Goal: Task Accomplishment & Management: Use online tool/utility

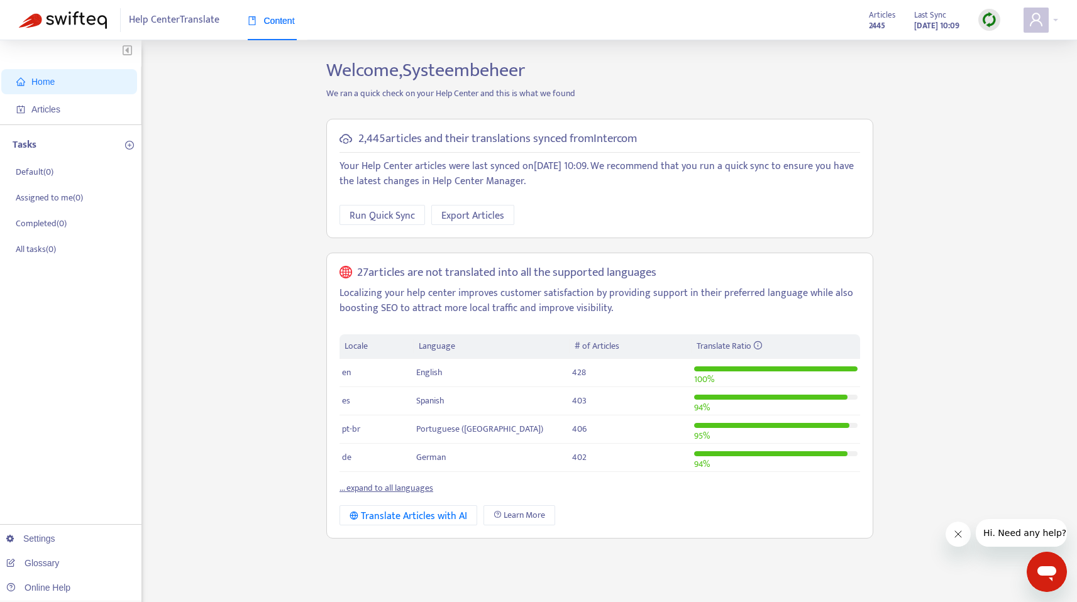
click at [986, 23] on img at bounding box center [990, 20] width 16 height 16
click at [333, 218] on div "2,445 articles and their translations synced from Intercom Your Help Center art…" at bounding box center [599, 179] width 547 height 120
click at [355, 216] on span "Run Quick Sync" at bounding box center [382, 216] width 65 height 16
click at [88, 113] on span "Articles" at bounding box center [71, 109] width 111 height 25
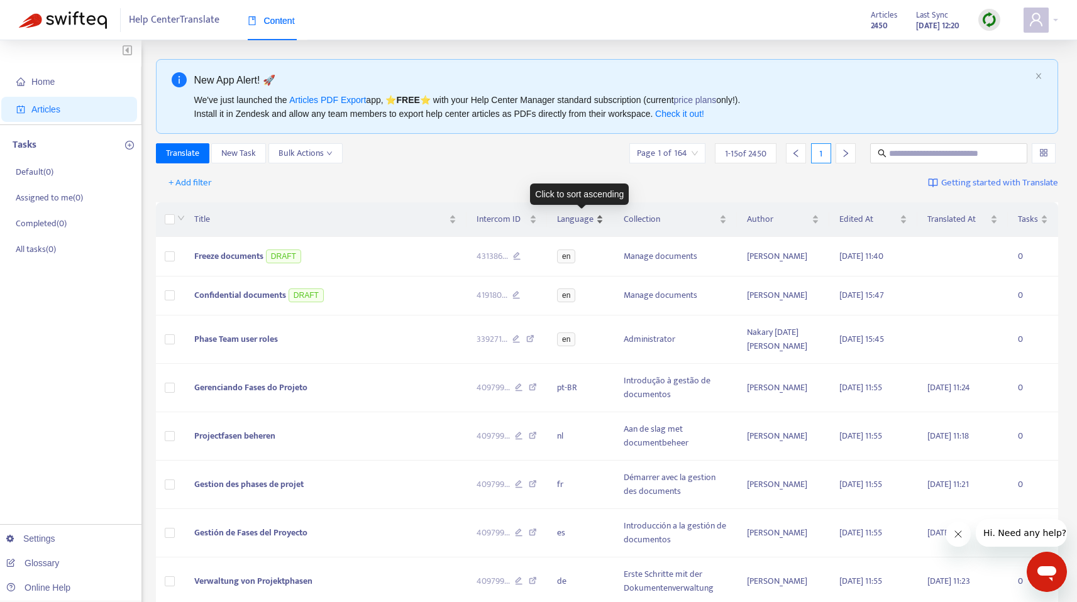
click at [583, 219] on span "Language" at bounding box center [575, 220] width 36 height 14
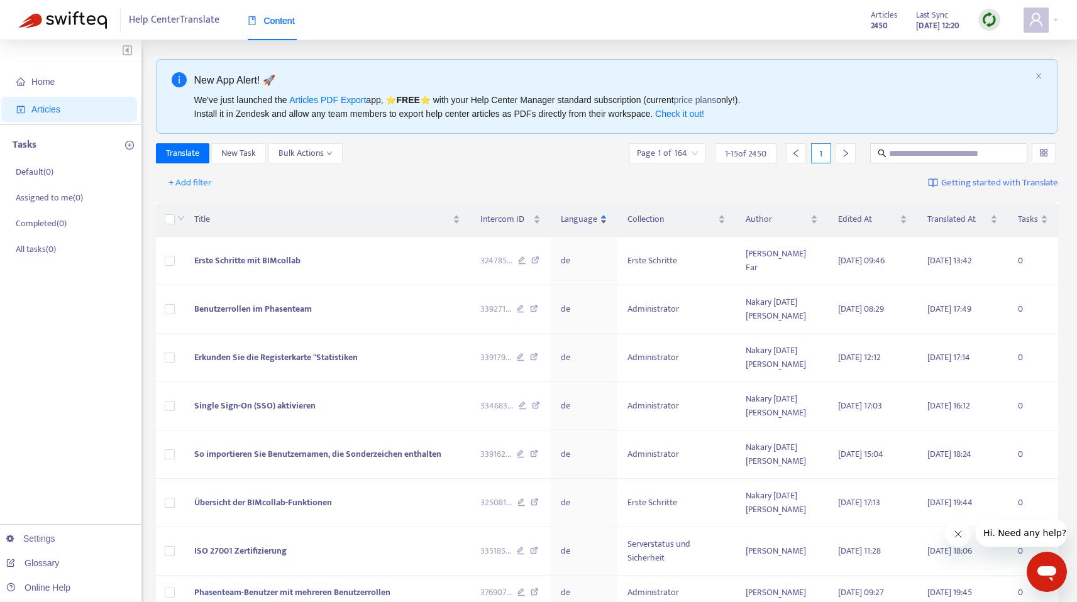
click at [606, 219] on div "Language" at bounding box center [584, 220] width 47 height 14
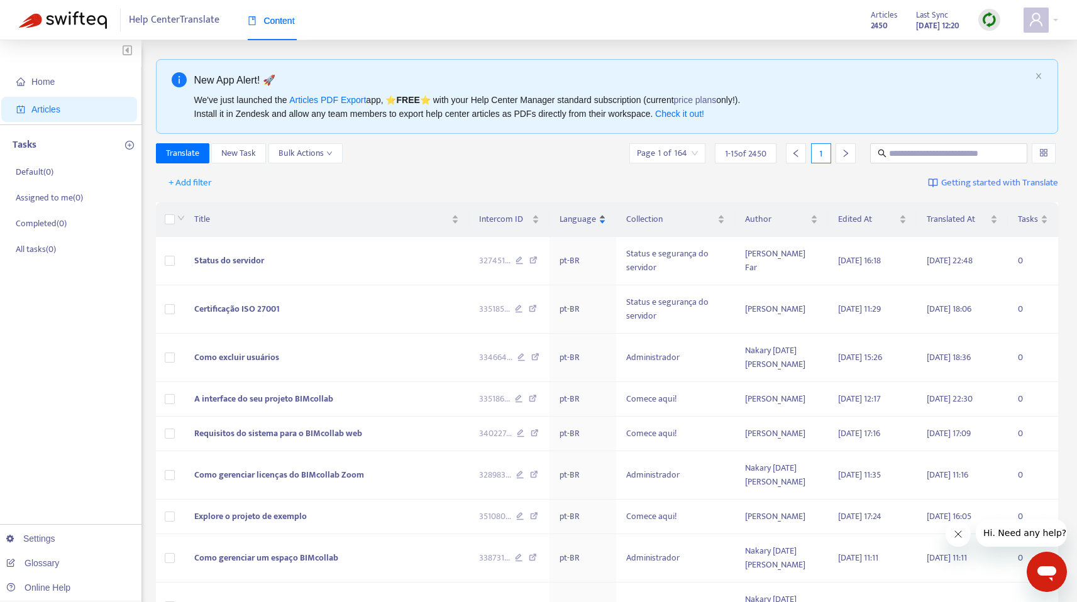
click at [606, 216] on div "Language" at bounding box center [583, 220] width 47 height 14
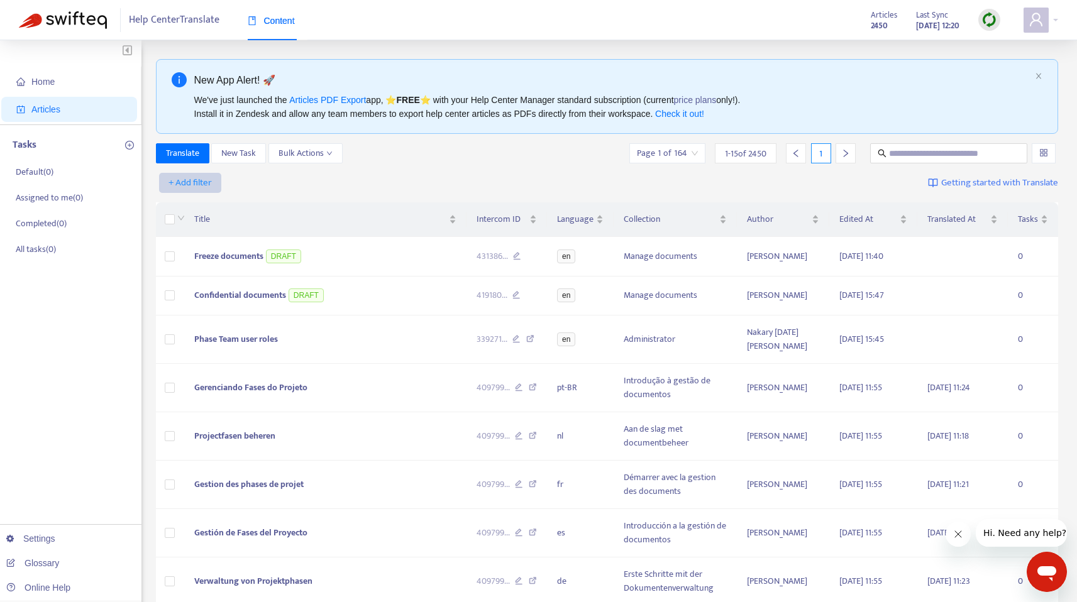
click at [176, 182] on span "+ Add filter" at bounding box center [190, 182] width 43 height 15
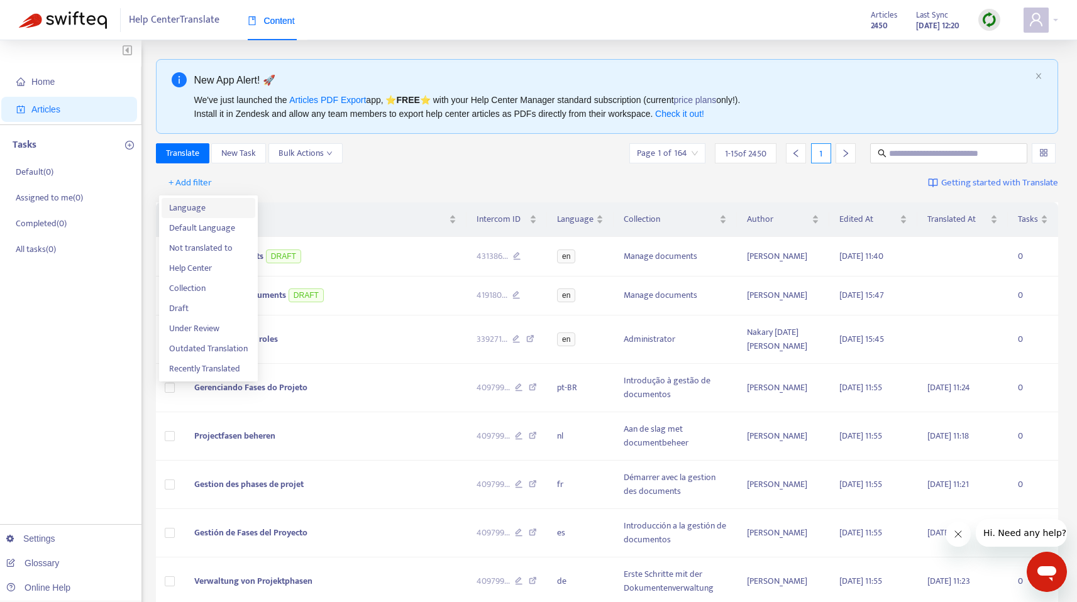
click at [196, 206] on span "Language" at bounding box center [208, 208] width 79 height 14
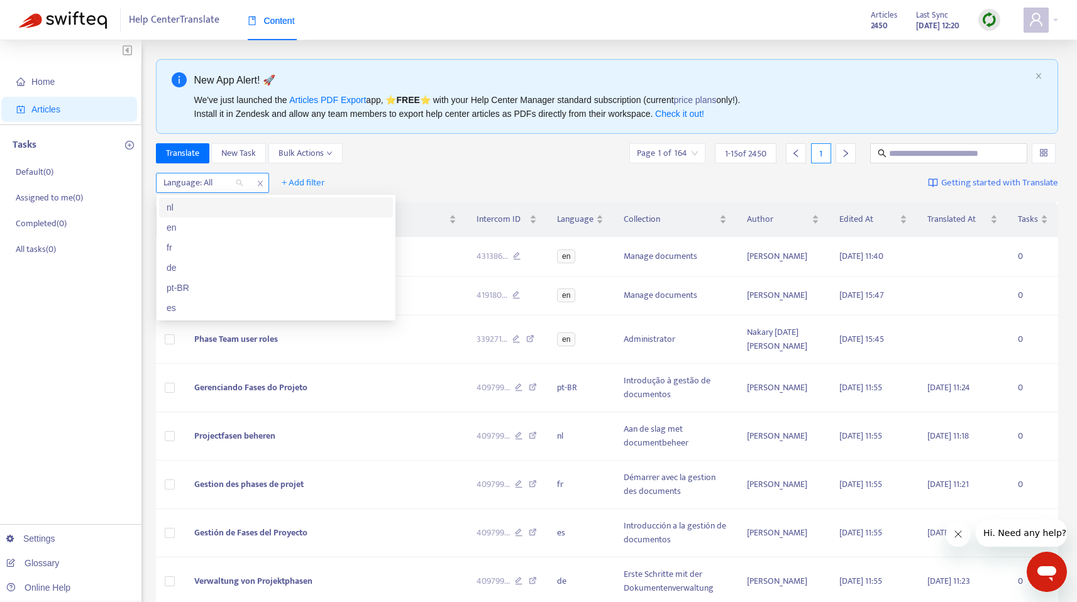
click at [235, 183] on div at bounding box center [197, 182] width 76 height 15
drag, startPoint x: 206, startPoint y: 217, endPoint x: 202, endPoint y: 226, distance: 10.2
click at [202, 226] on div "nl en fr de pt-BR es" at bounding box center [276, 257] width 234 height 121
click at [202, 226] on div "en" at bounding box center [276, 228] width 219 height 14
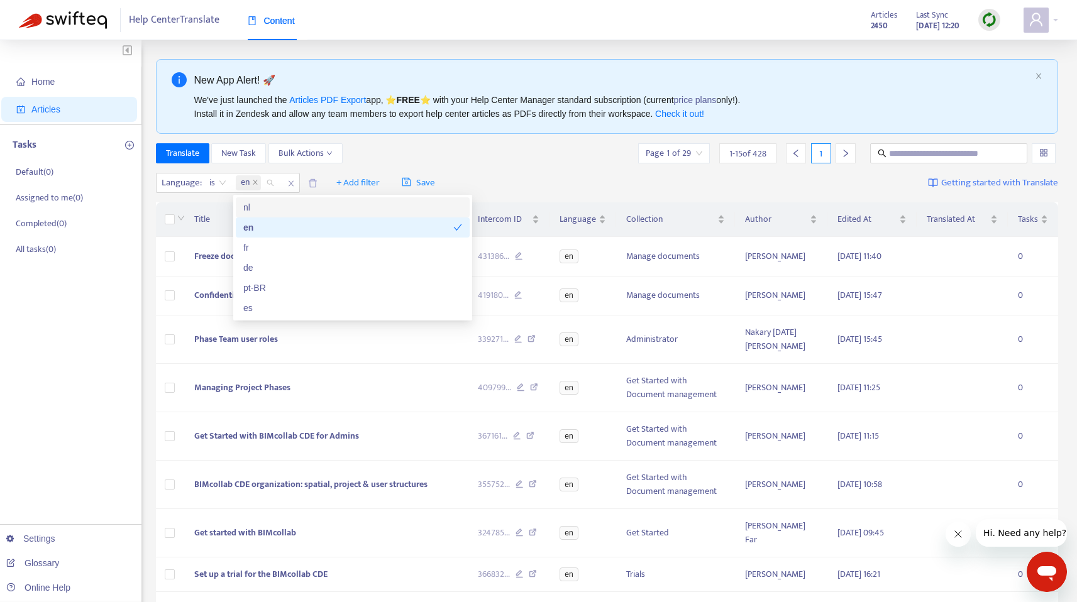
click at [524, 172] on div "Language : is en + Add filter Save Getting started with Translate" at bounding box center [607, 184] width 903 height 30
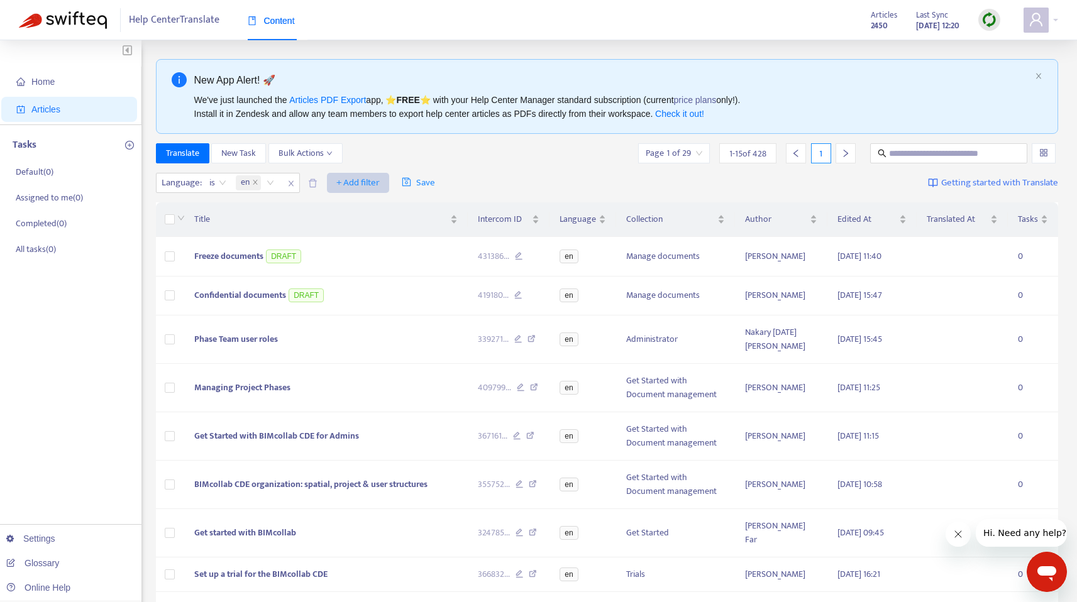
click at [362, 182] on span "+ Add filter" at bounding box center [357, 182] width 43 height 15
click at [374, 225] on span "Not translated to" at bounding box center [377, 228] width 79 height 14
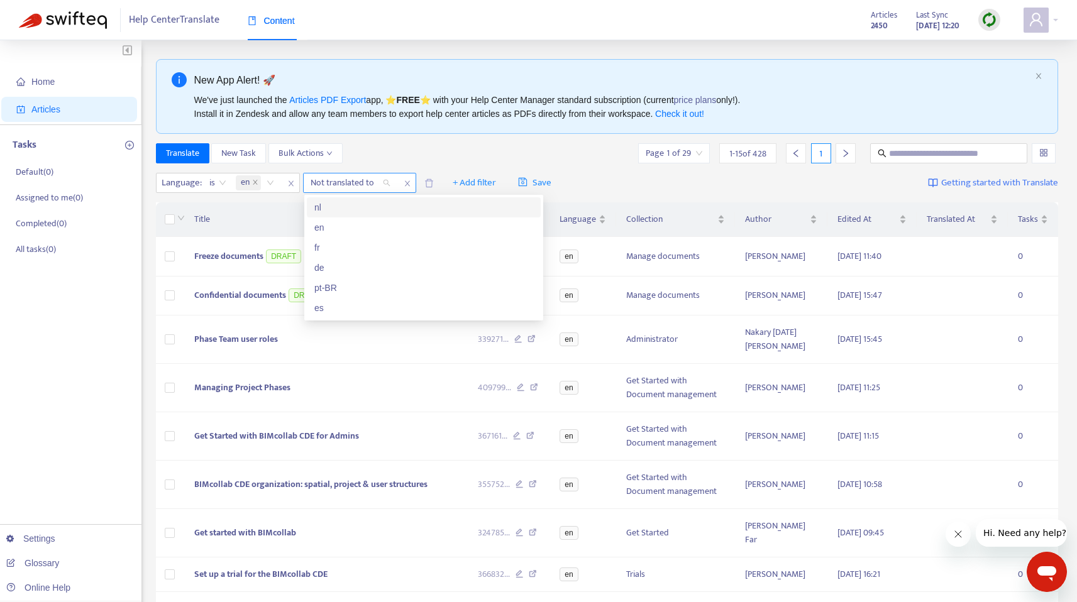
click at [390, 184] on div "Not translated to" at bounding box center [351, 183] width 94 height 19
click at [348, 205] on div "nl" at bounding box center [423, 208] width 219 height 14
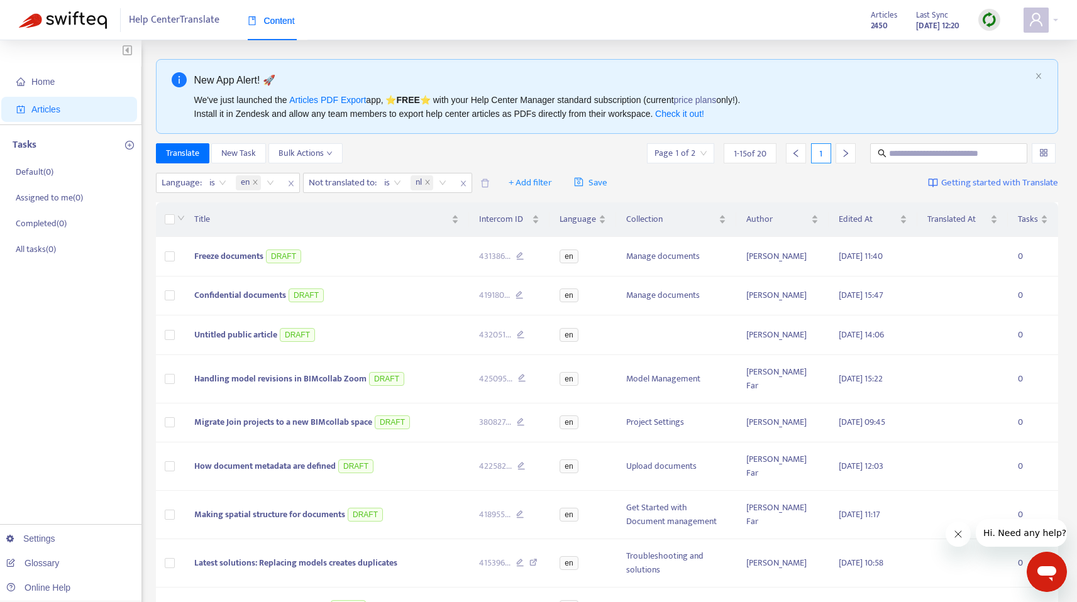
click at [565, 150] on div "Translate New Task Bulk Actions Page 1 of 2 1 - 15 of 20 1" at bounding box center [607, 153] width 903 height 20
click at [429, 179] on span at bounding box center [427, 182] width 6 height 15
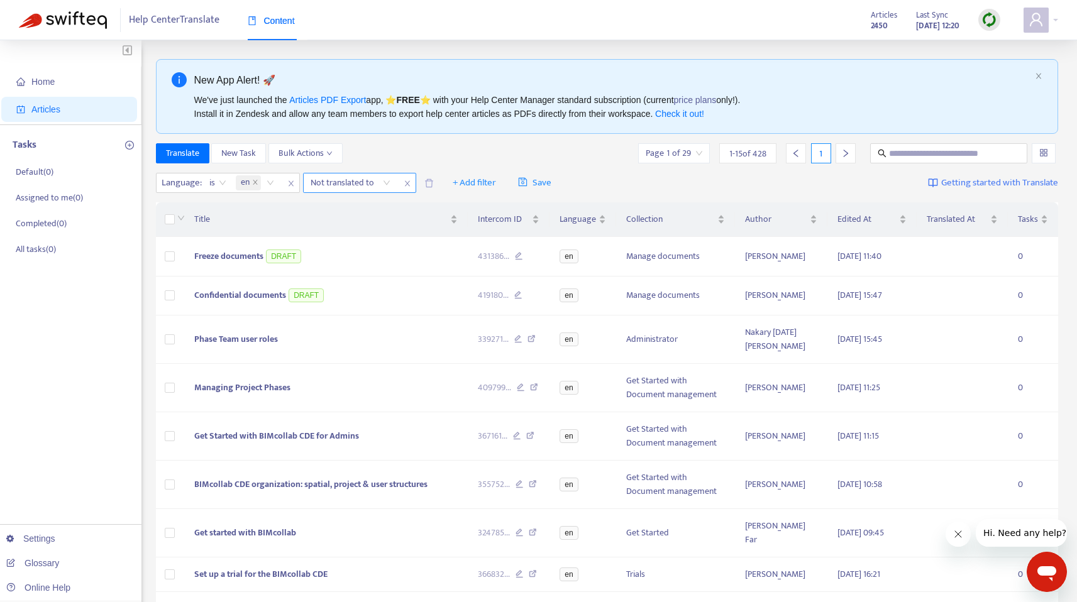
click at [411, 184] on span "close" at bounding box center [407, 183] width 16 height 15
click at [360, 182] on span "+ Add filter" at bounding box center [357, 182] width 43 height 15
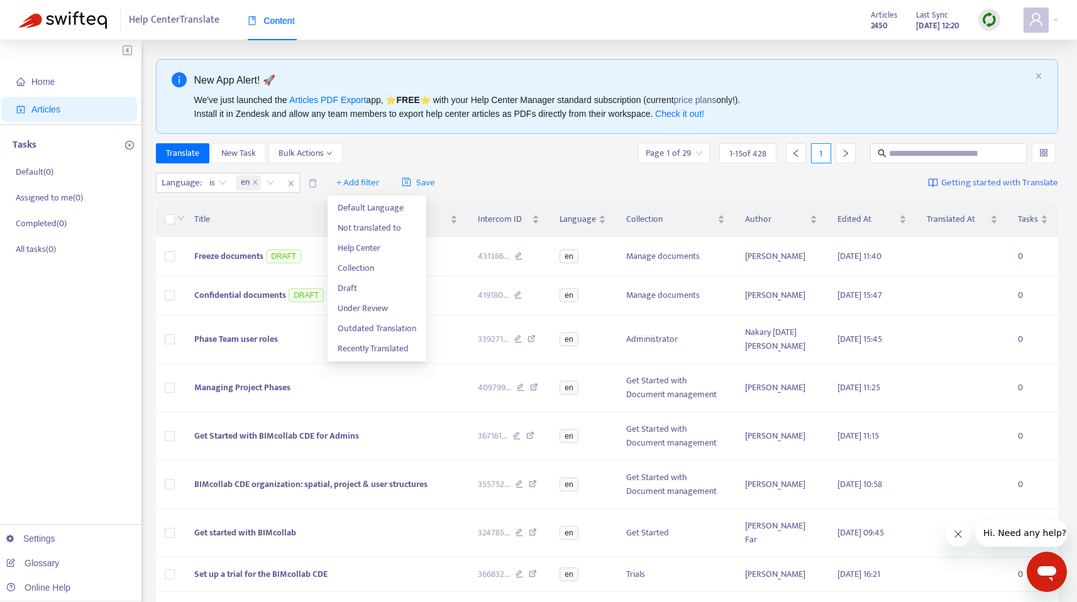
click at [380, 153] on div "Translate New Task Bulk Actions Page 1 of 29 1 - 15 of 428 1" at bounding box center [607, 153] width 903 height 20
click at [364, 177] on span "+ Add filter" at bounding box center [357, 182] width 43 height 15
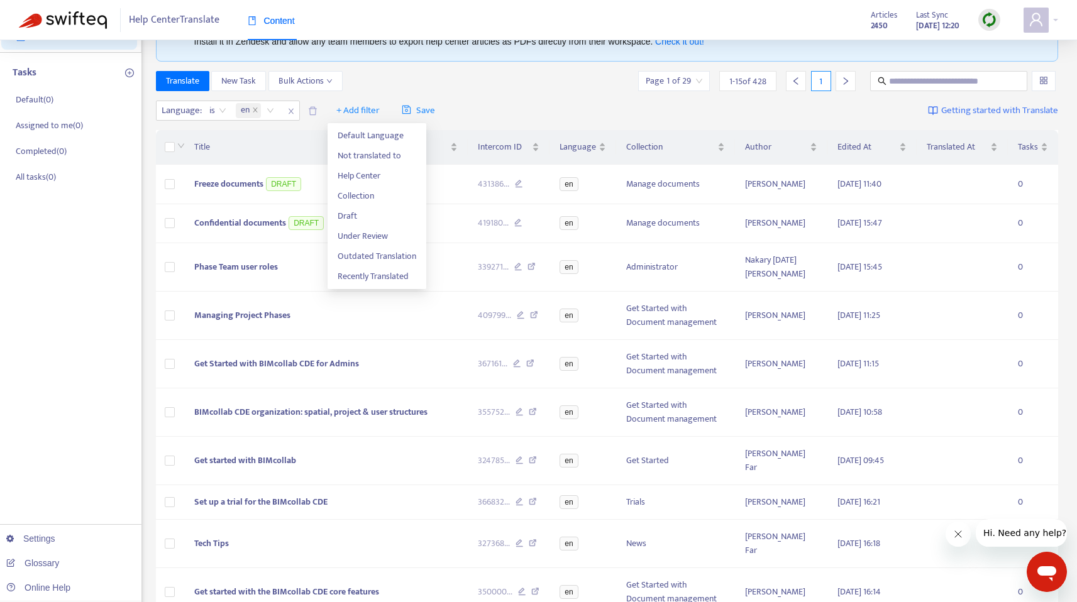
scroll to position [71, 0]
click at [515, 104] on div "Language : is en + Add filter Save Getting started with Translate" at bounding box center [607, 112] width 903 height 30
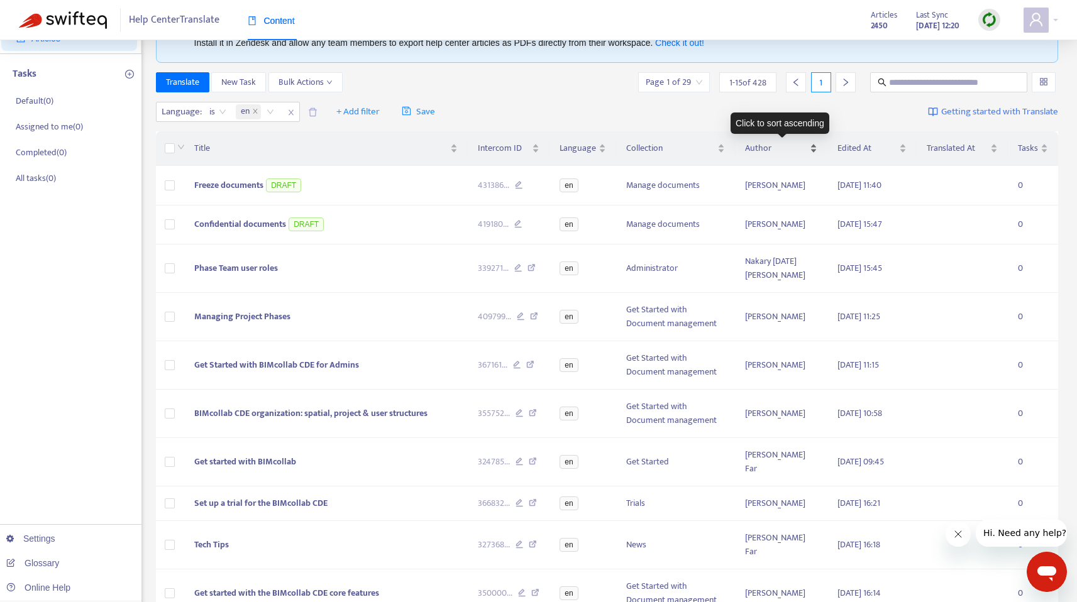
click at [771, 148] on span "Author" at bounding box center [776, 148] width 62 height 14
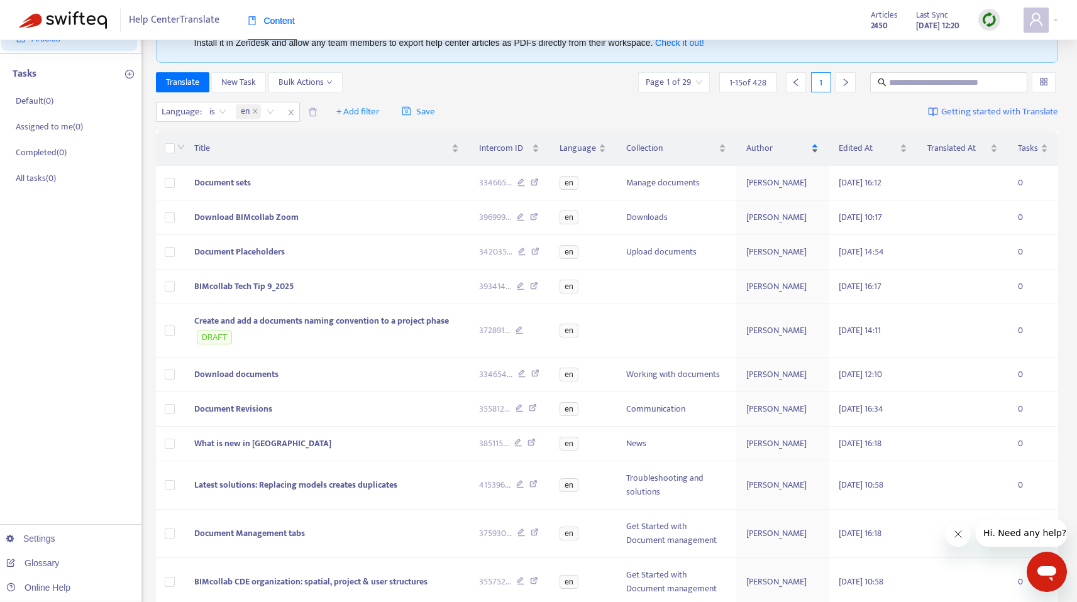
click at [771, 148] on span "Author" at bounding box center [777, 148] width 62 height 14
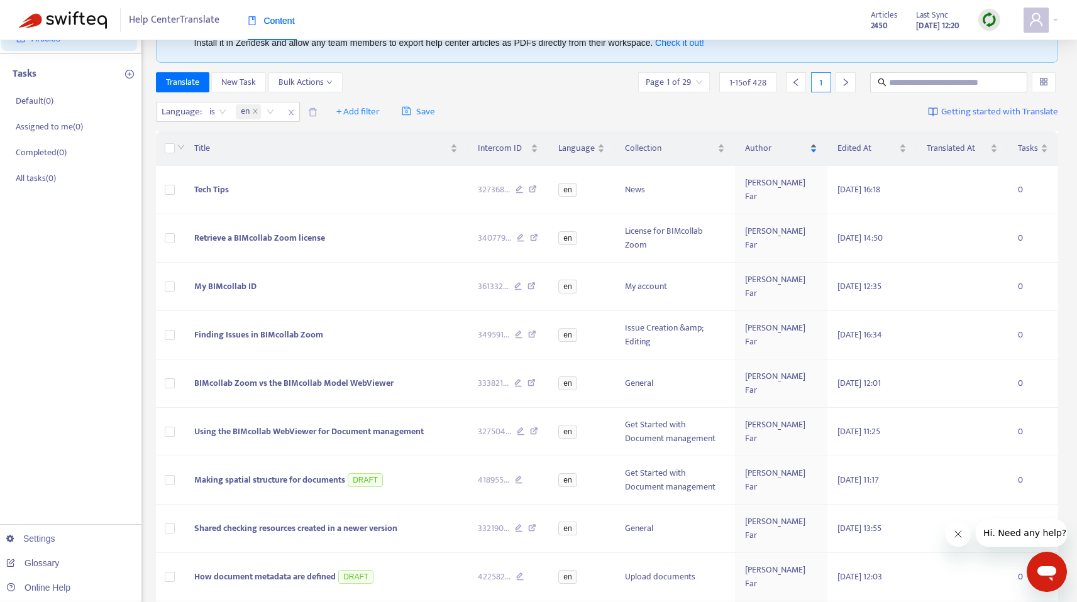
click at [771, 148] on span "Author" at bounding box center [776, 148] width 62 height 14
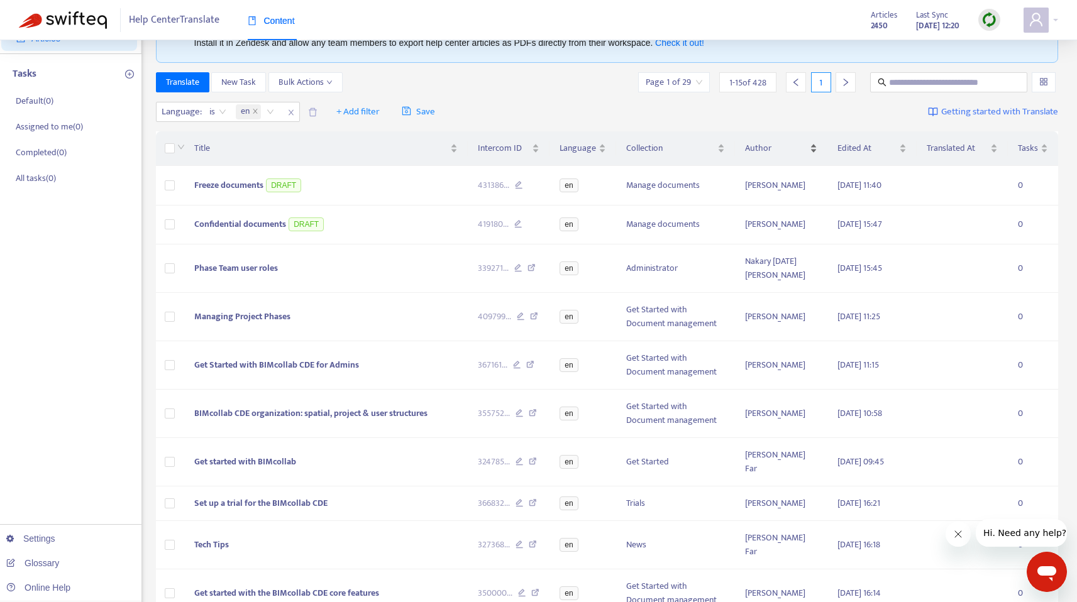
click at [771, 148] on span "Author" at bounding box center [776, 148] width 62 height 14
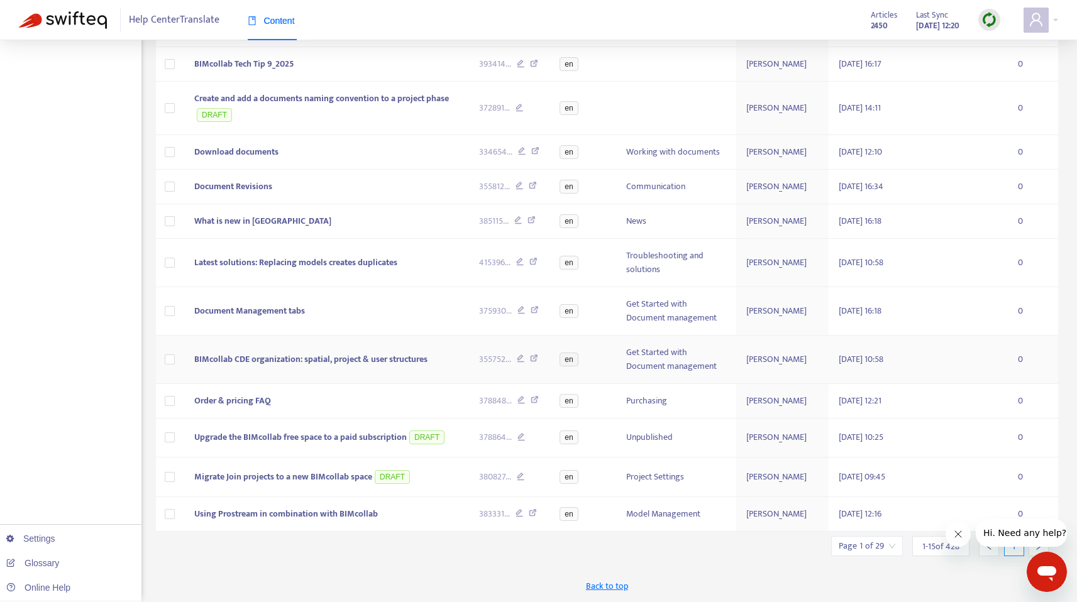
scroll to position [436, 0]
click at [960, 535] on icon "Close message from company" at bounding box center [958, 535] width 10 height 10
click at [1037, 541] on div at bounding box center [1039, 546] width 20 height 20
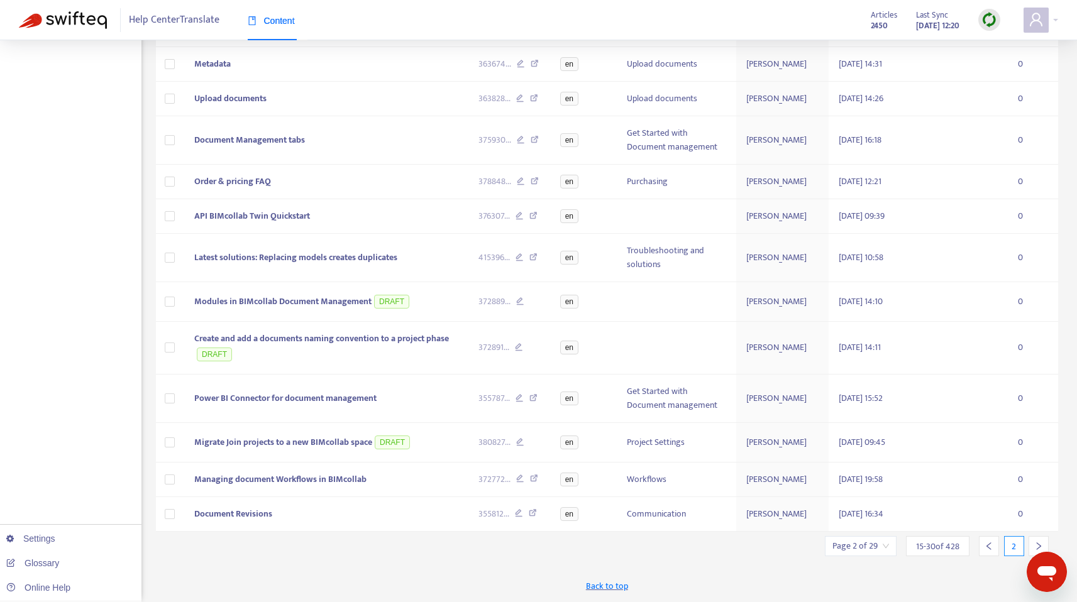
click at [1037, 541] on div at bounding box center [1039, 546] width 20 height 20
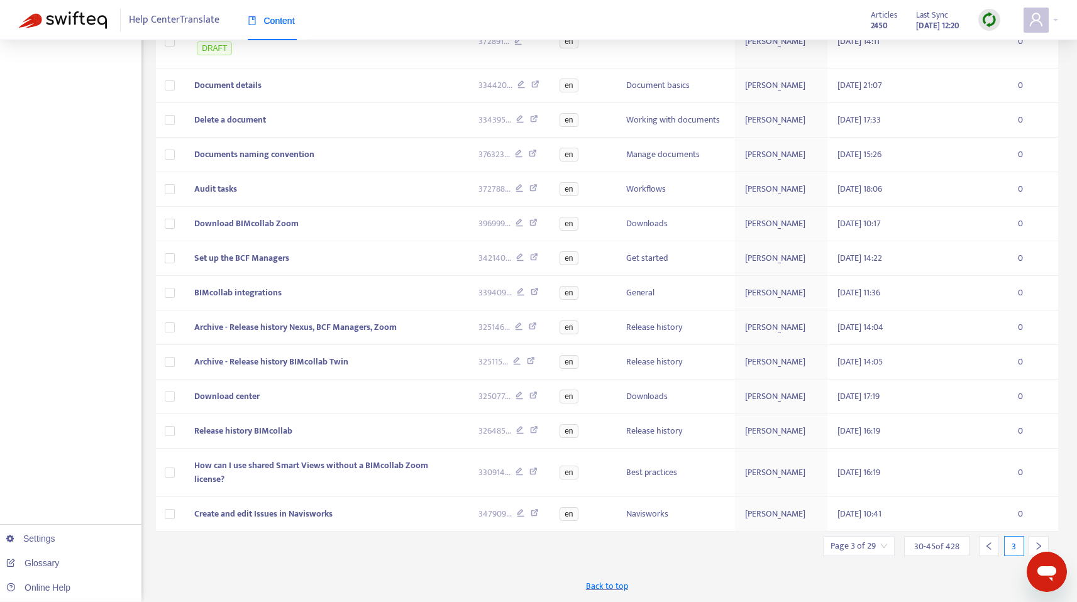
click at [1037, 541] on div at bounding box center [1039, 546] width 20 height 20
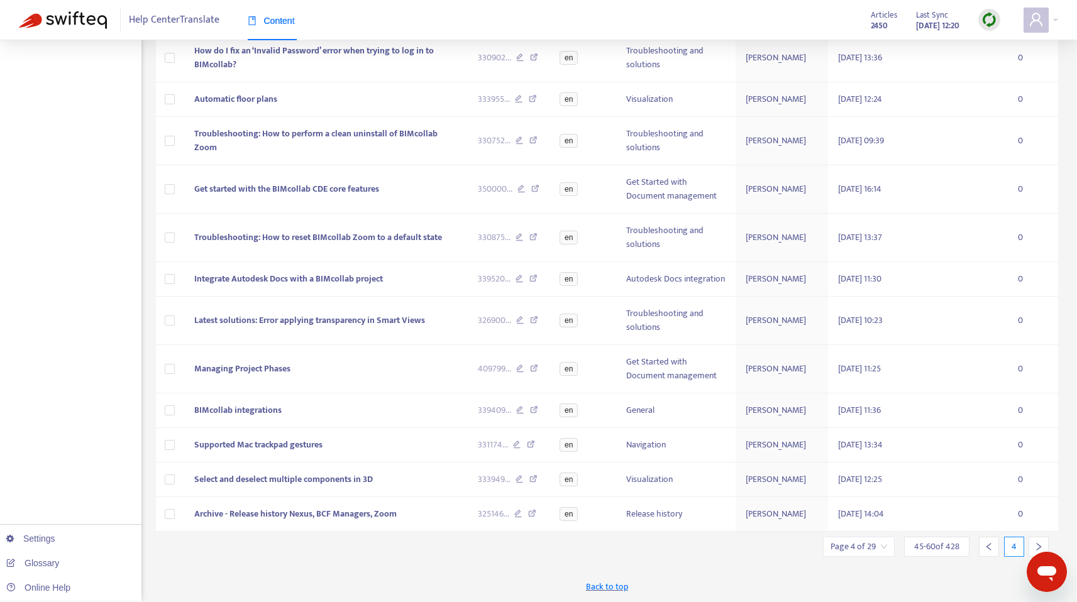
click at [1037, 541] on div at bounding box center [1039, 547] width 20 height 20
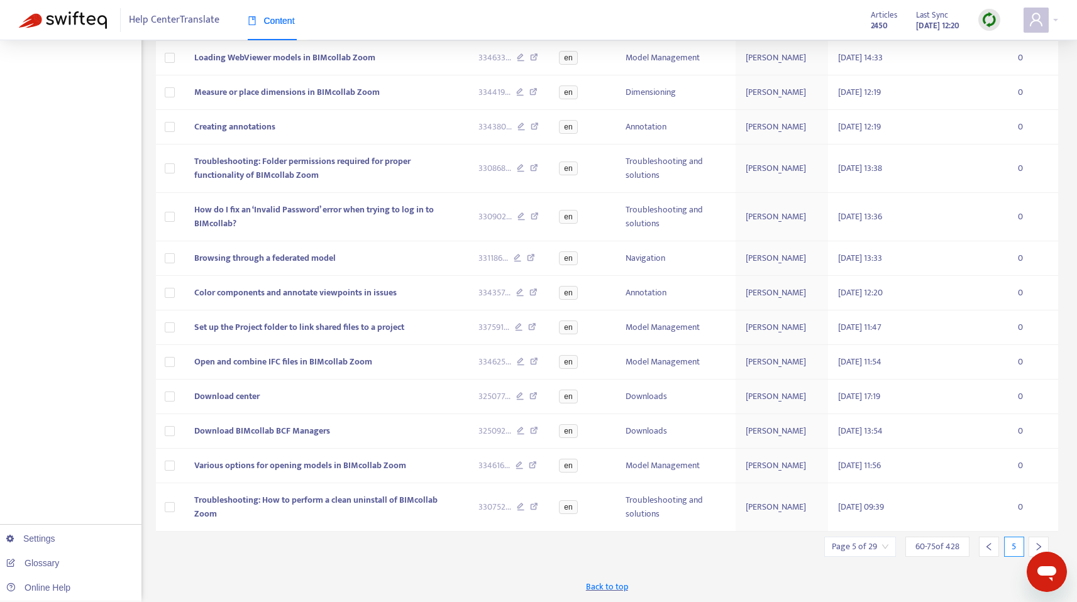
click at [1037, 541] on div at bounding box center [1039, 547] width 20 height 20
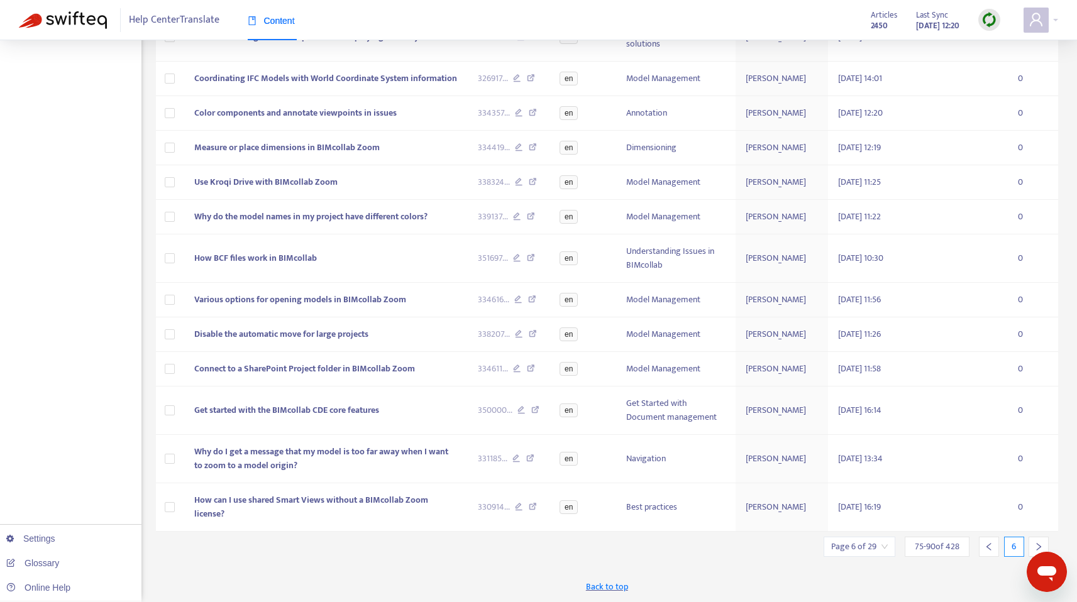
click at [1037, 541] on div at bounding box center [1039, 547] width 20 height 20
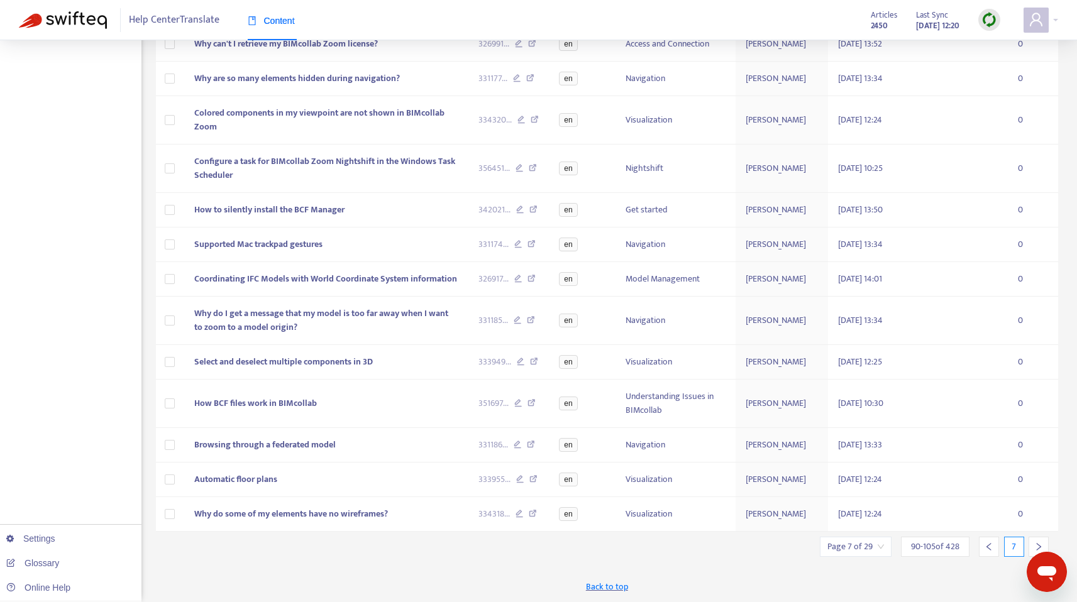
click at [1037, 541] on div at bounding box center [1039, 547] width 20 height 20
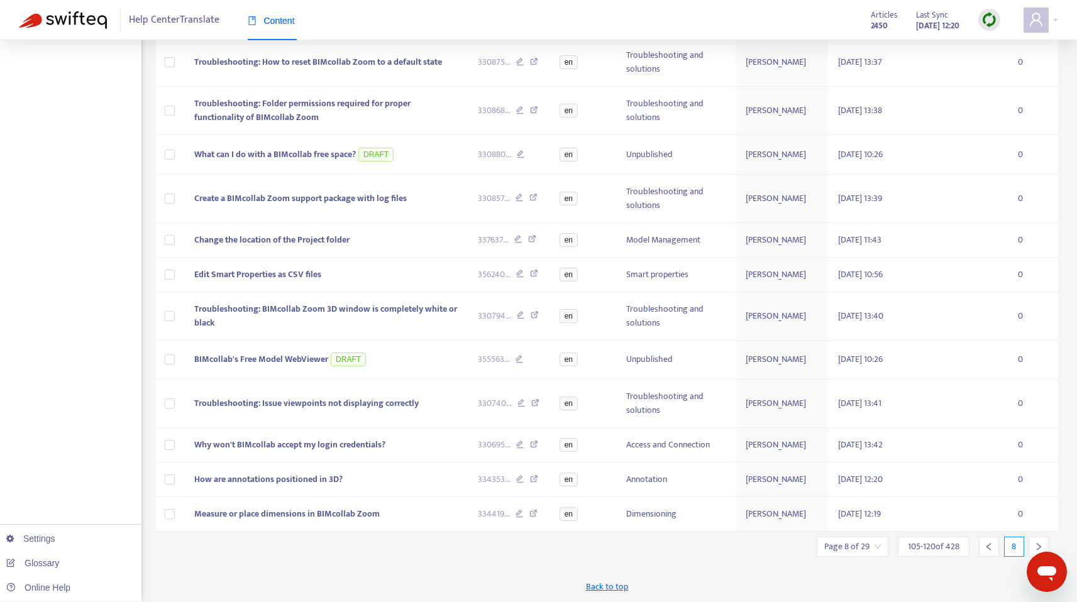
click at [1037, 541] on div at bounding box center [1039, 547] width 20 height 20
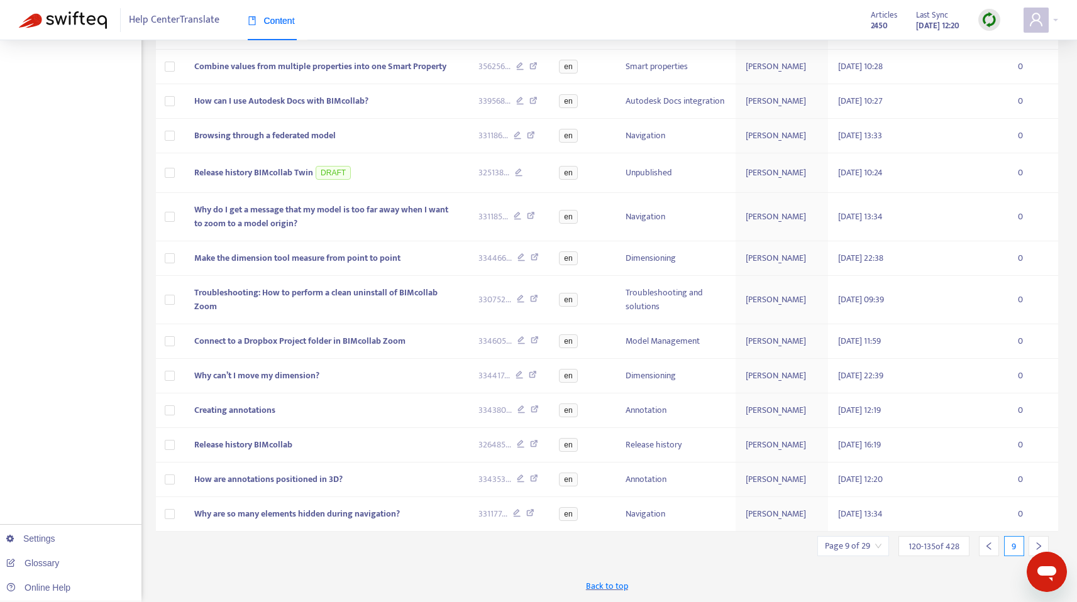
scroll to position [260, 0]
click at [1037, 541] on div at bounding box center [1039, 546] width 20 height 20
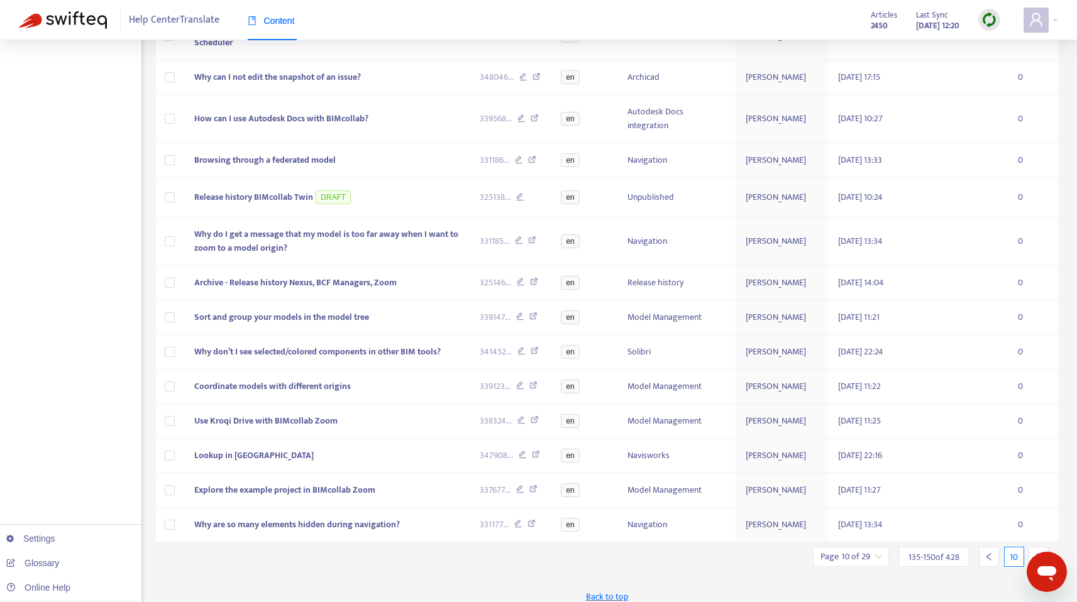
click at [1037, 547] on div at bounding box center [1039, 557] width 20 height 20
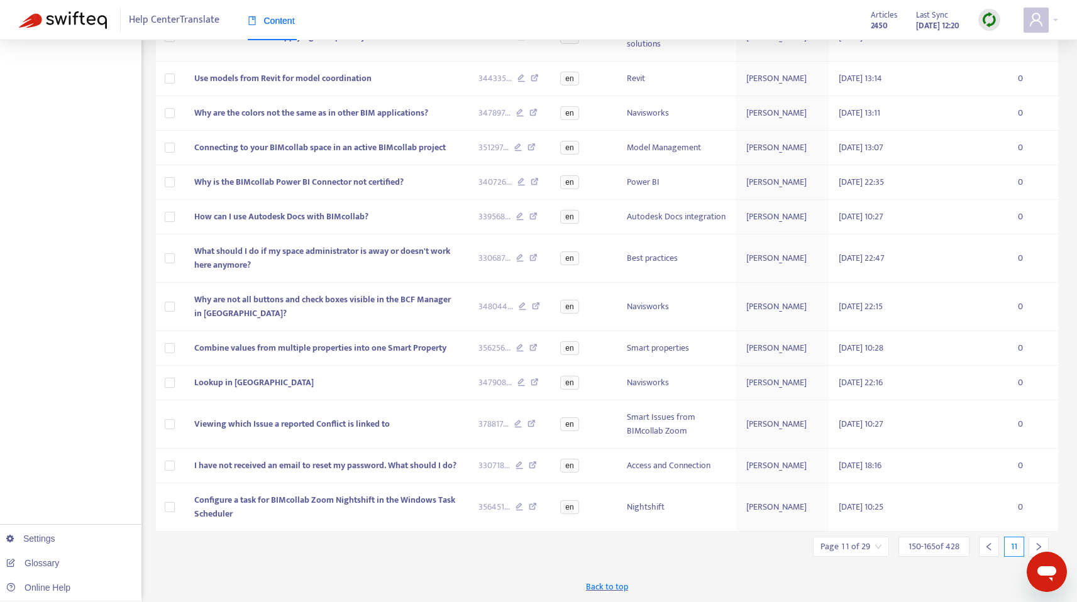
click at [1037, 541] on div at bounding box center [1039, 547] width 20 height 20
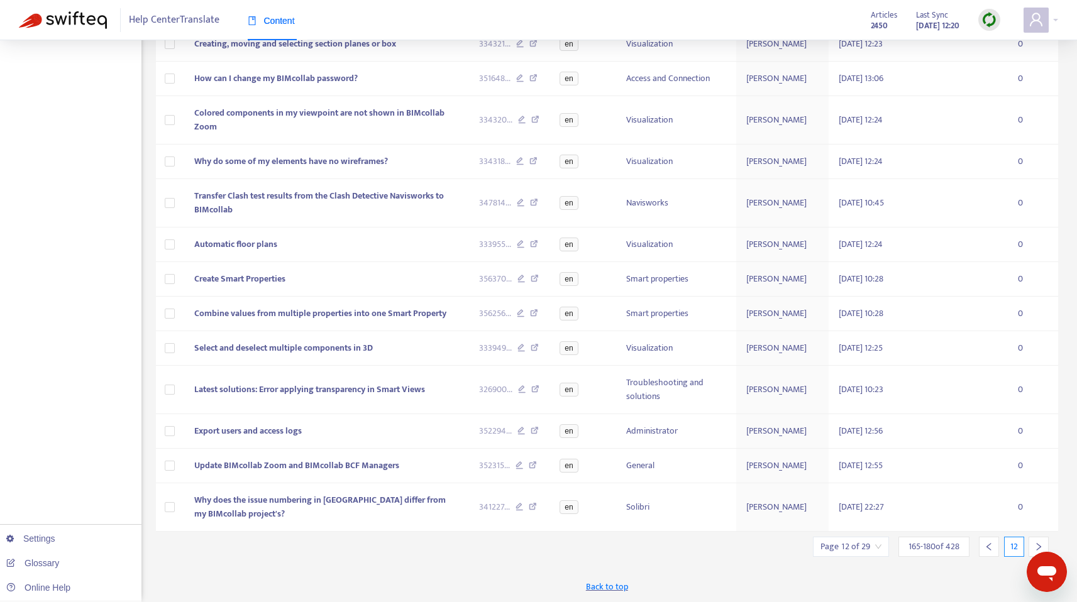
scroll to position [282, 0]
click at [1037, 541] on div at bounding box center [1039, 547] width 20 height 20
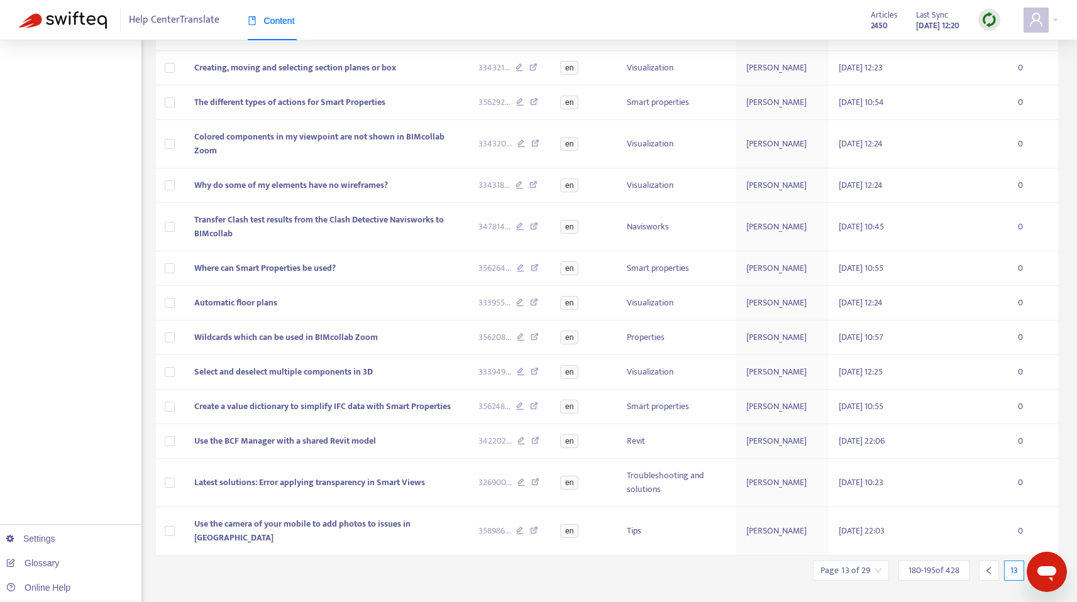
click at [1037, 561] on div at bounding box center [1039, 571] width 20 height 20
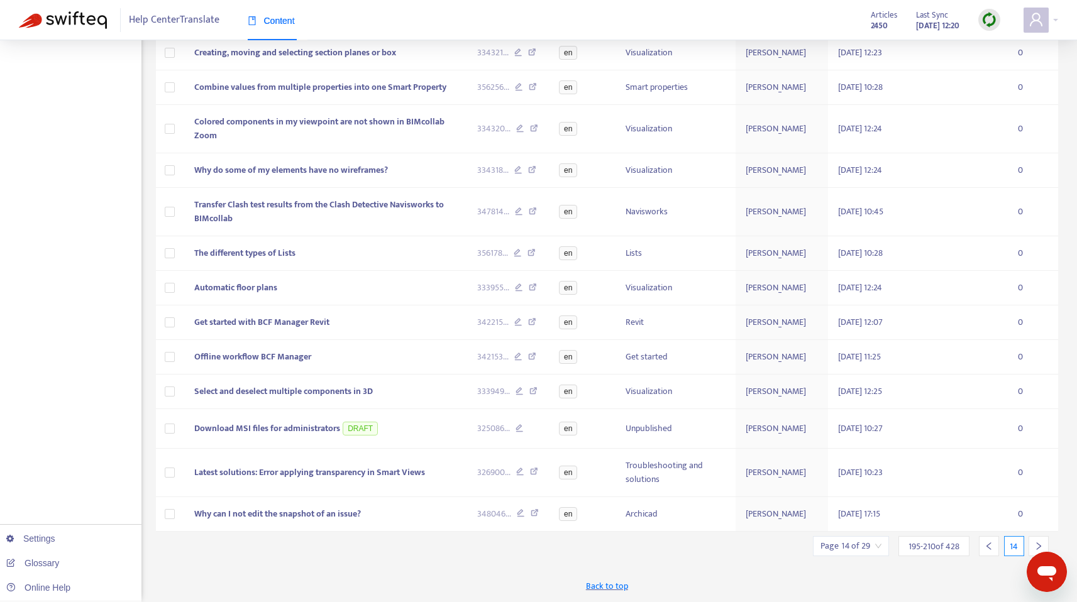
click at [1037, 541] on div at bounding box center [1039, 546] width 20 height 20
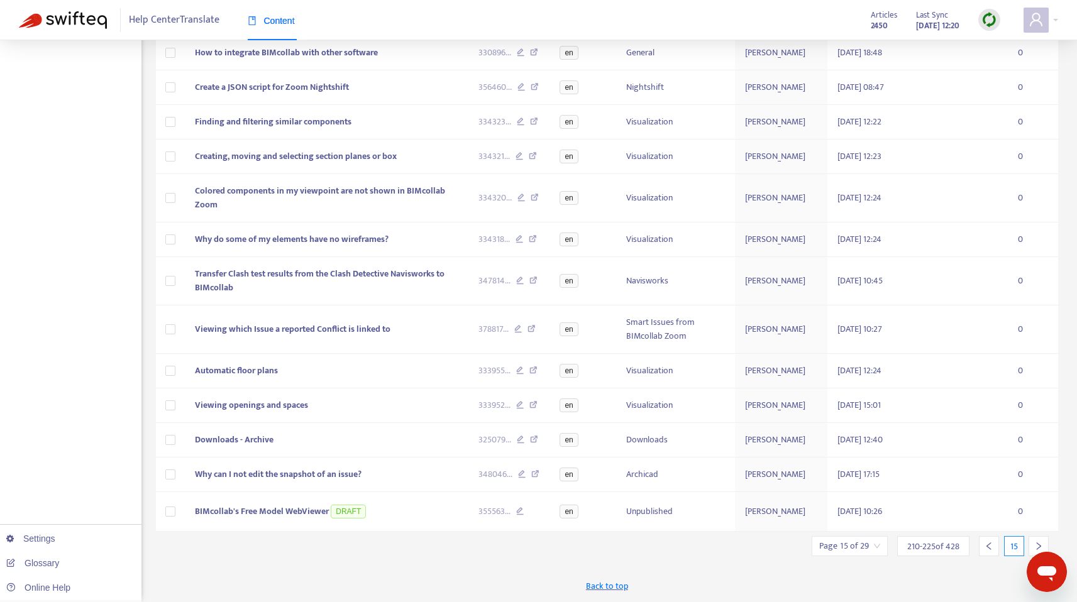
click at [1037, 541] on div at bounding box center [1039, 546] width 20 height 20
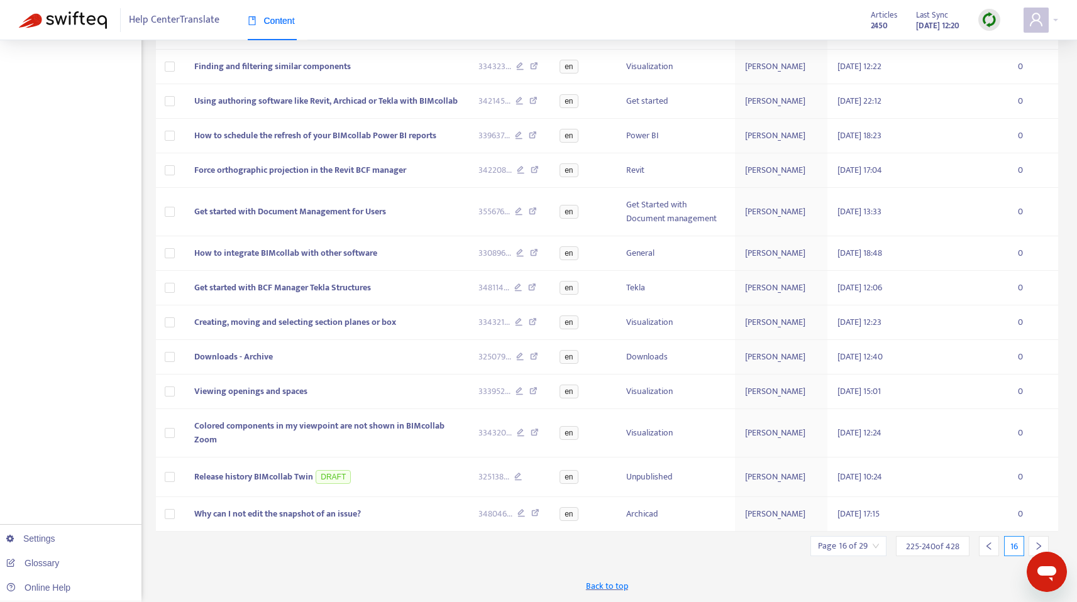
click at [1037, 541] on div at bounding box center [1039, 546] width 20 height 20
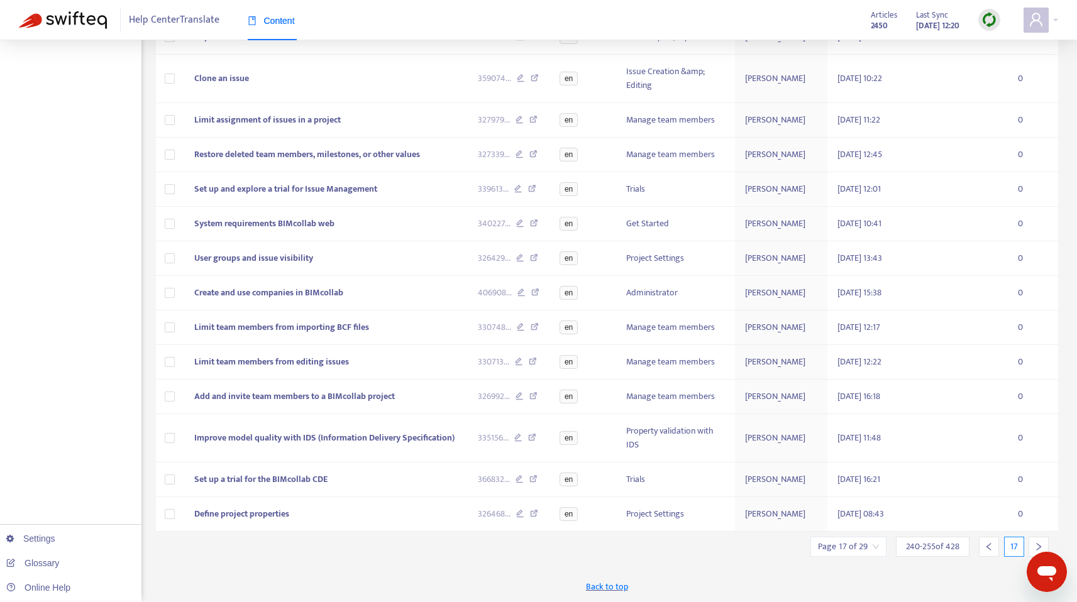
click at [1037, 541] on div at bounding box center [1039, 547] width 20 height 20
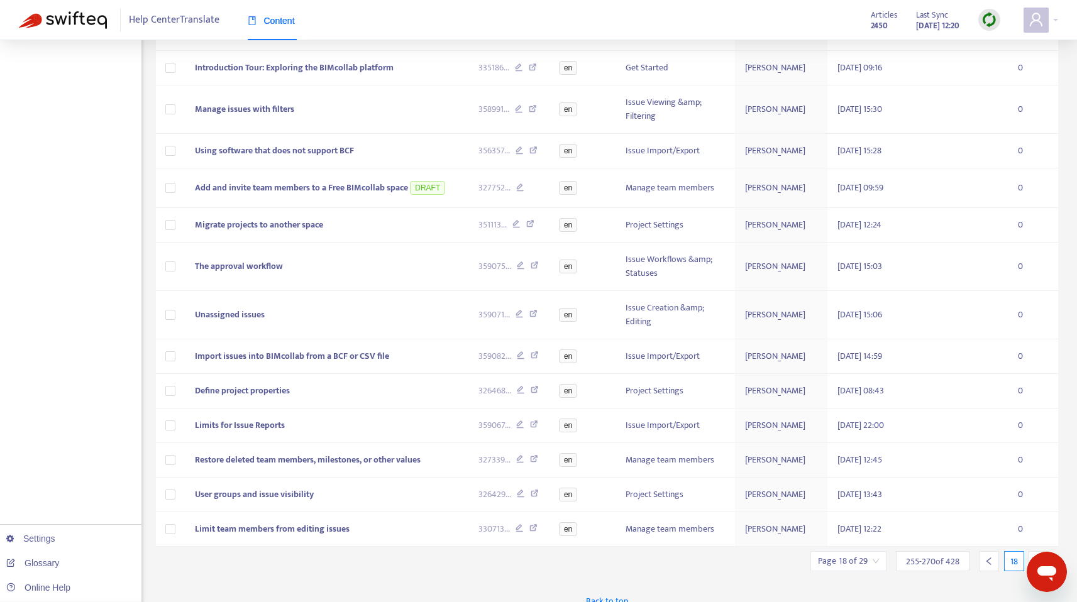
scroll to position [287, 0]
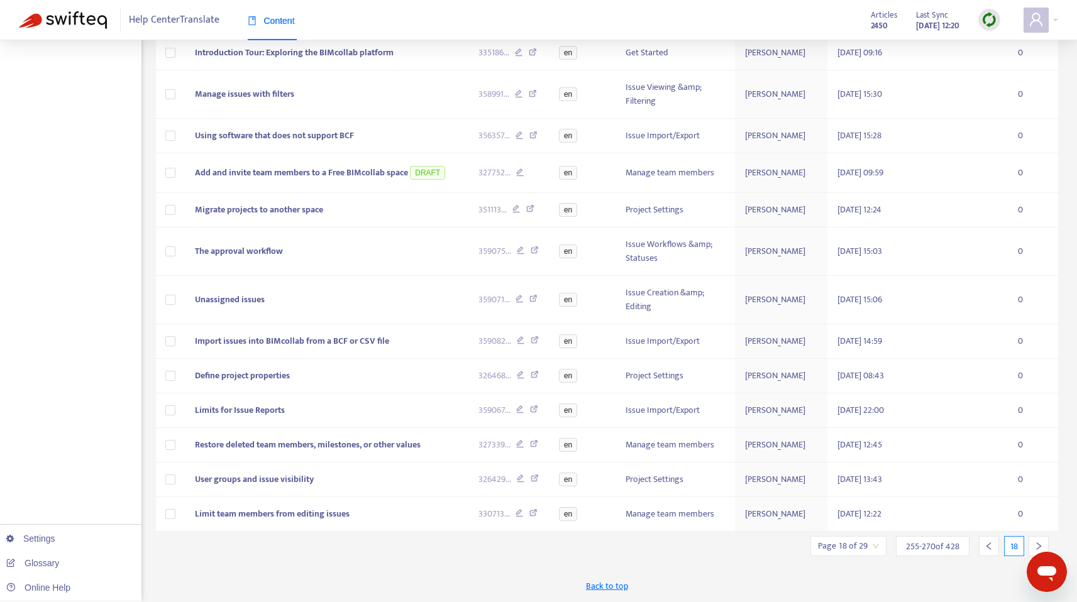
click at [996, 547] on div at bounding box center [989, 546] width 20 height 20
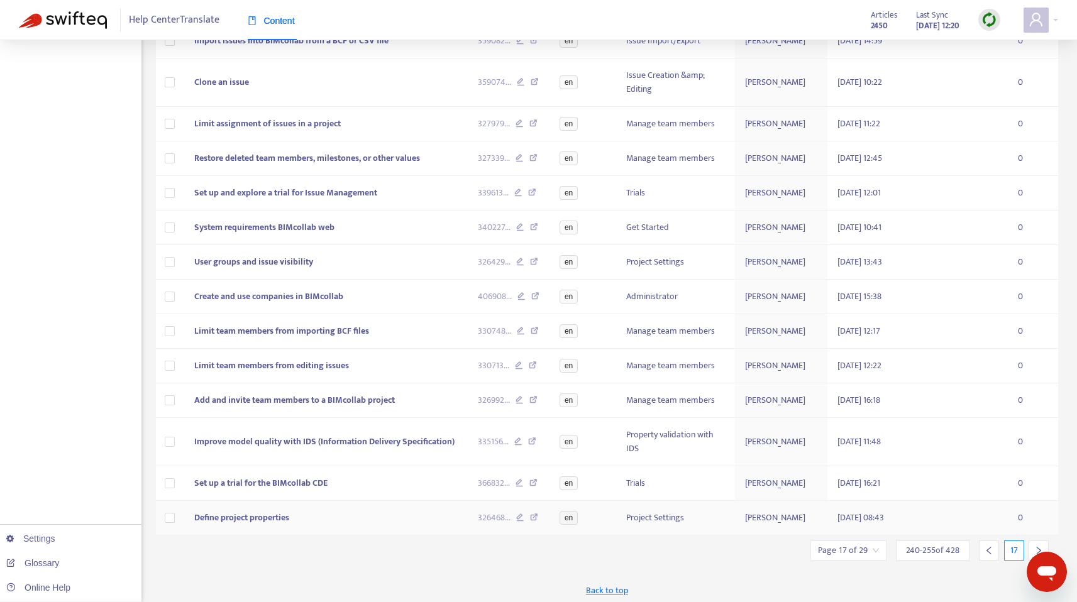
scroll to position [269, 0]
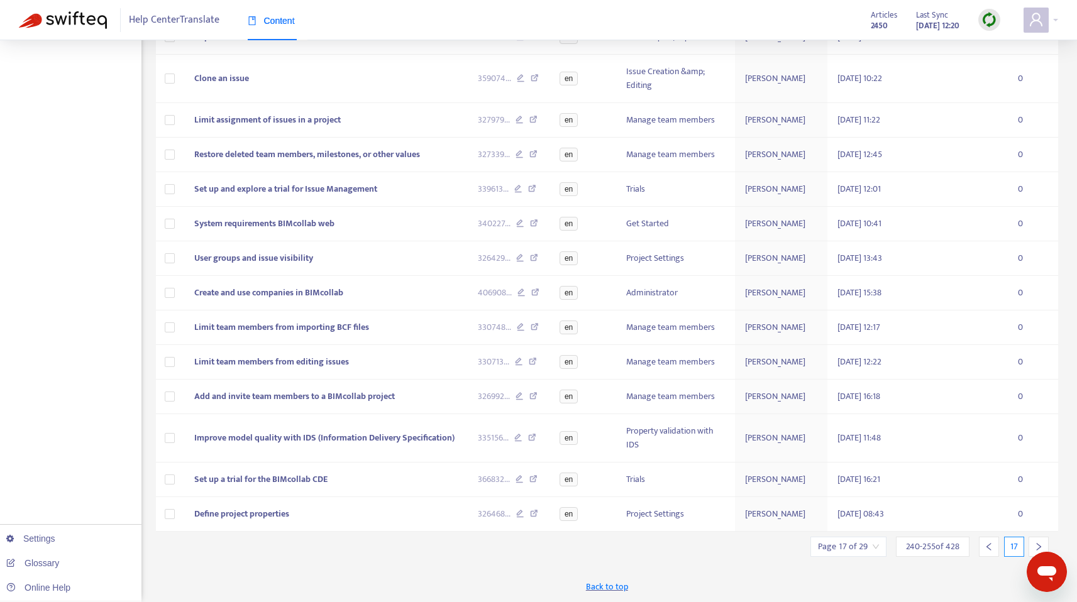
click at [1033, 545] on div at bounding box center [1039, 547] width 20 height 20
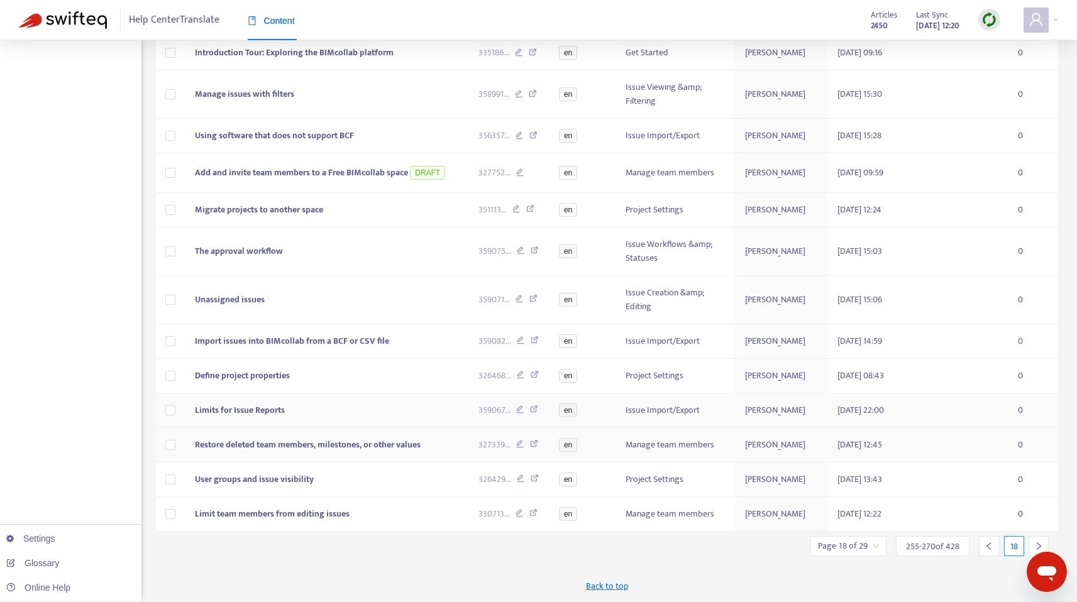
scroll to position [287, 0]
click at [1036, 548] on icon "right" at bounding box center [1038, 546] width 9 height 9
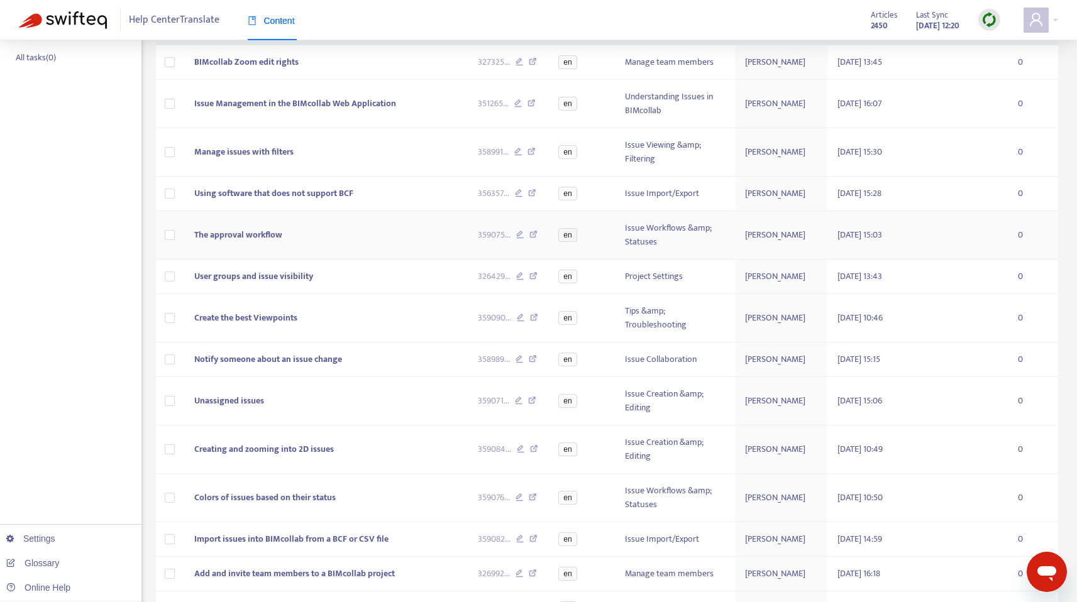
scroll to position [0, 0]
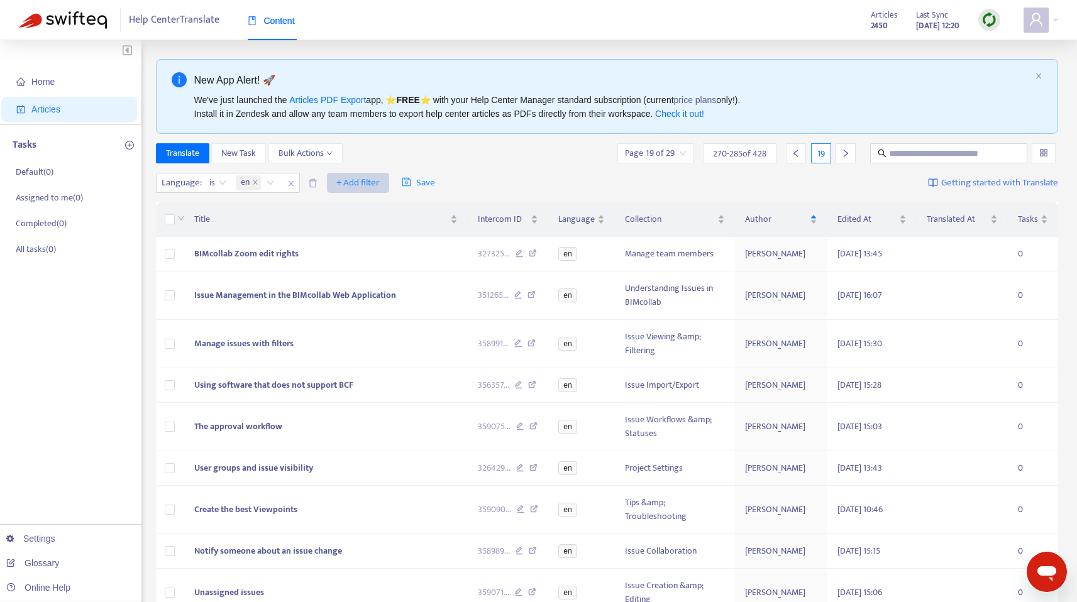
click at [357, 182] on span "+ Add filter" at bounding box center [357, 182] width 43 height 15
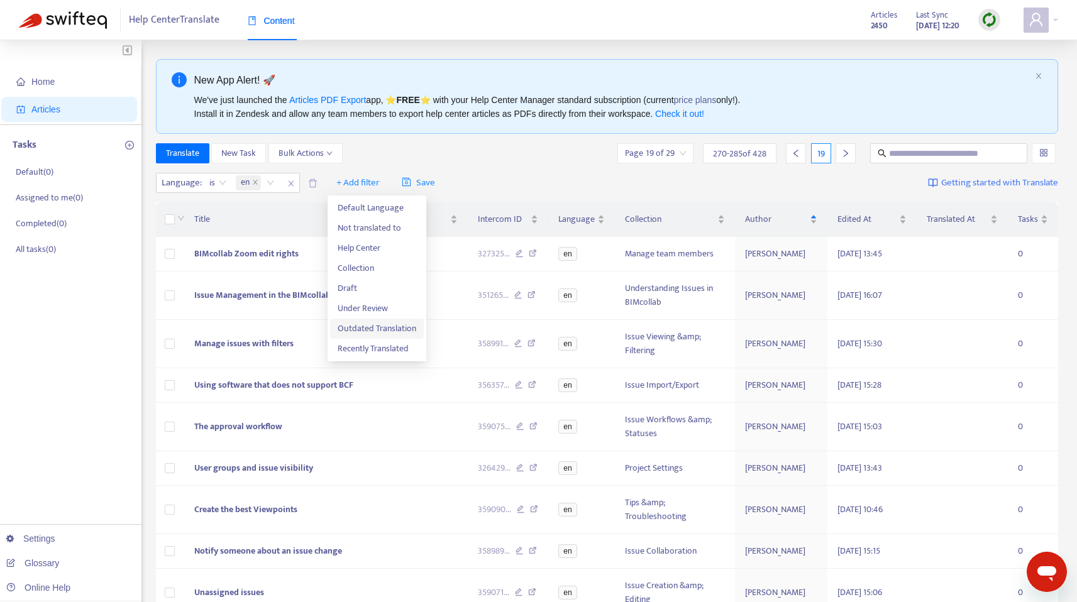
click at [379, 332] on span "Outdated Translation" at bounding box center [377, 329] width 79 height 14
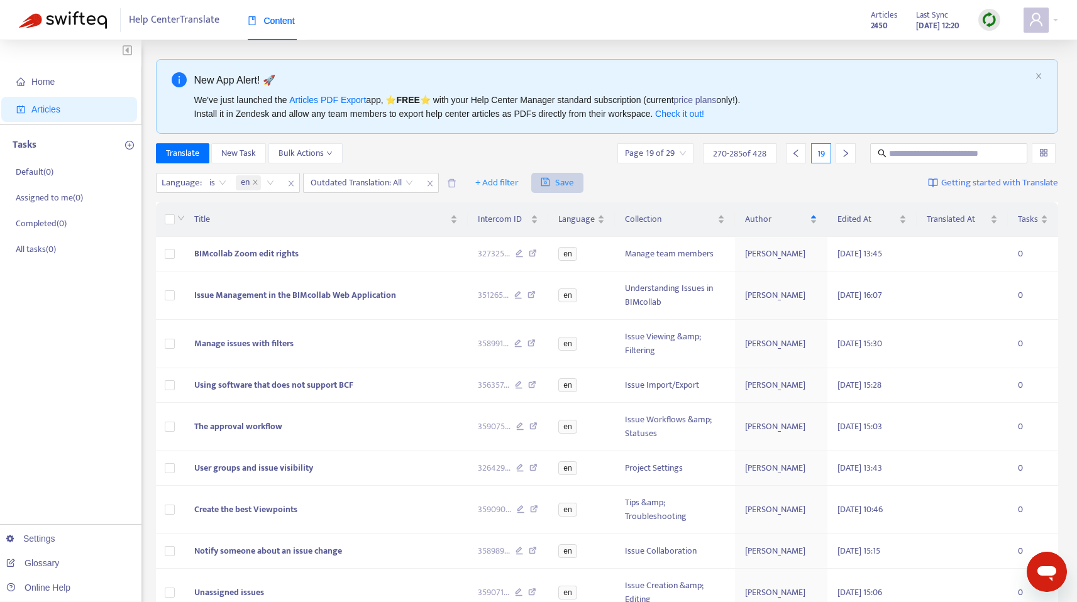
click at [566, 179] on span "Save" at bounding box center [557, 182] width 33 height 15
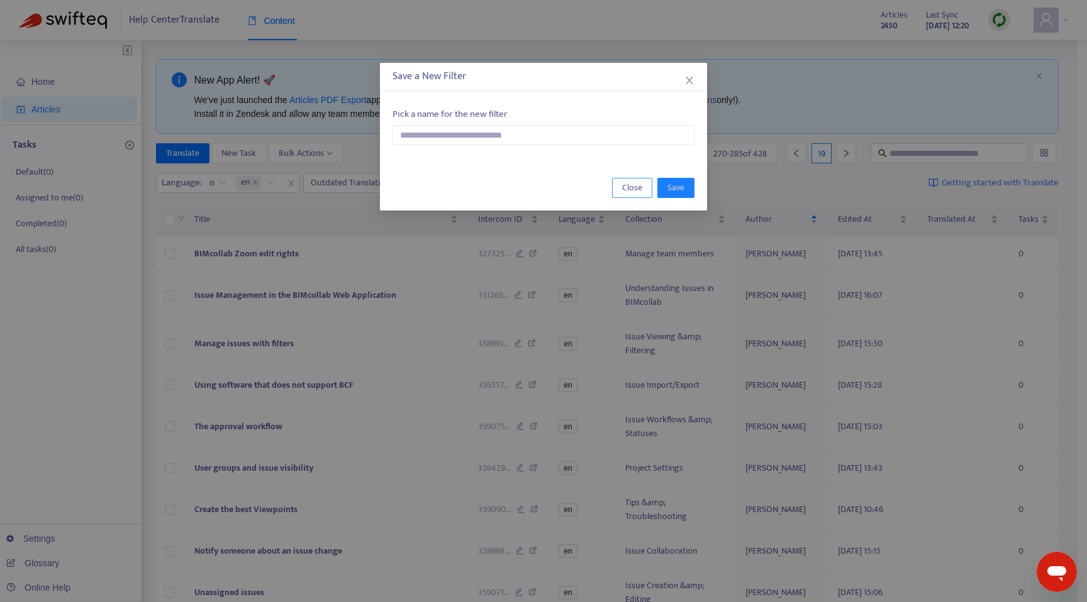
click at [623, 188] on span "Close" at bounding box center [632, 188] width 20 height 14
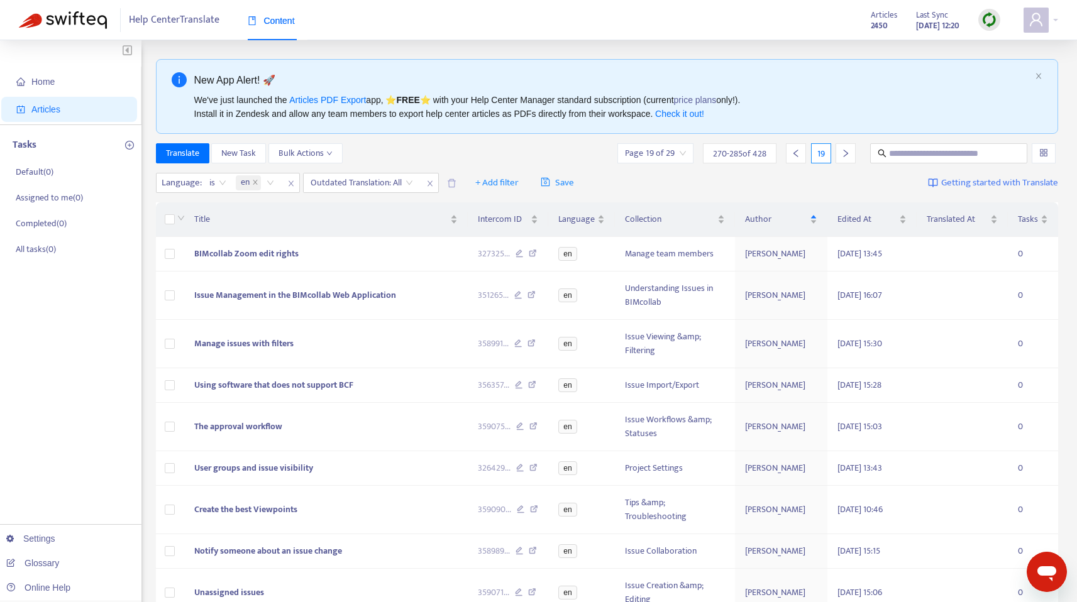
click at [619, 179] on div "Language : is en Outdated Translation: All + Add filter Save Getting started wi…" at bounding box center [607, 184] width 903 height 30
click at [399, 180] on input "search" at bounding box center [362, 183] width 103 height 19
click at [370, 203] on div "Yes" at bounding box center [423, 208] width 219 height 14
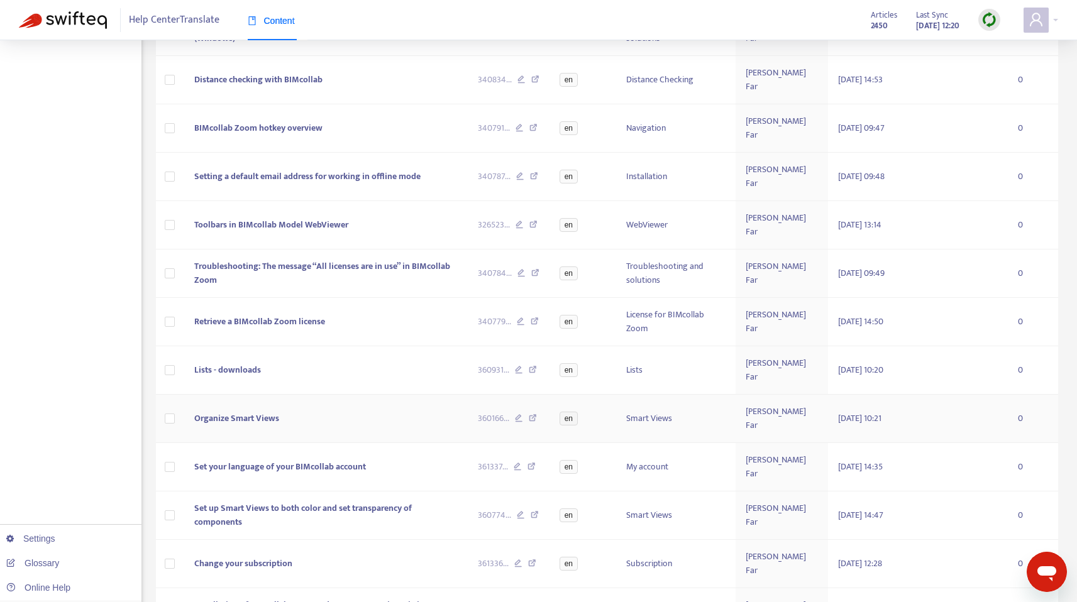
scroll to position [296, 0]
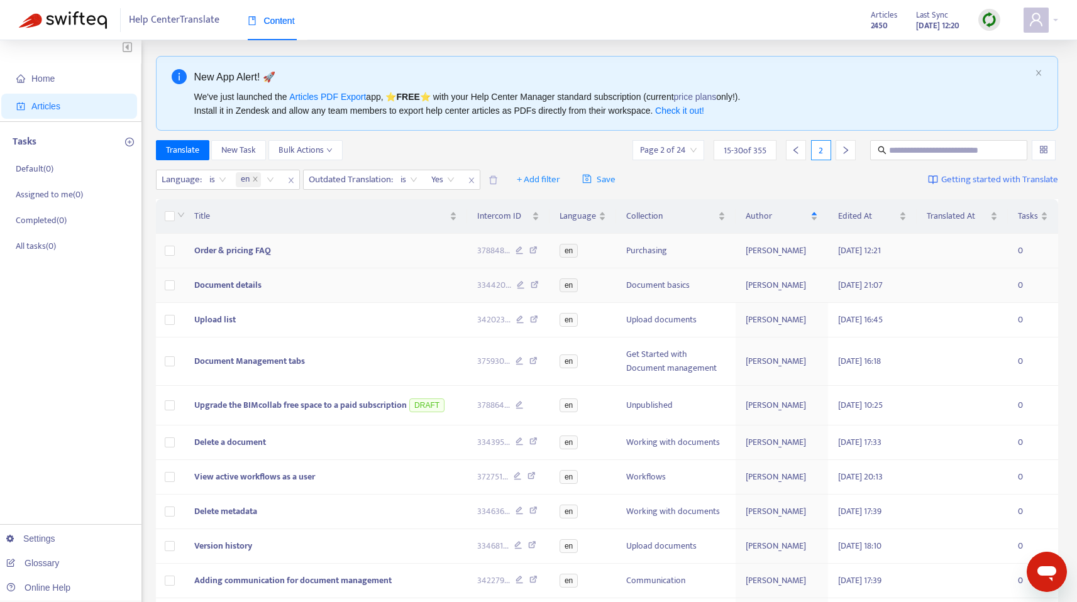
scroll to position [3, 0]
click at [919, 146] on input "text" at bounding box center [949, 151] width 121 height 14
type input "*"
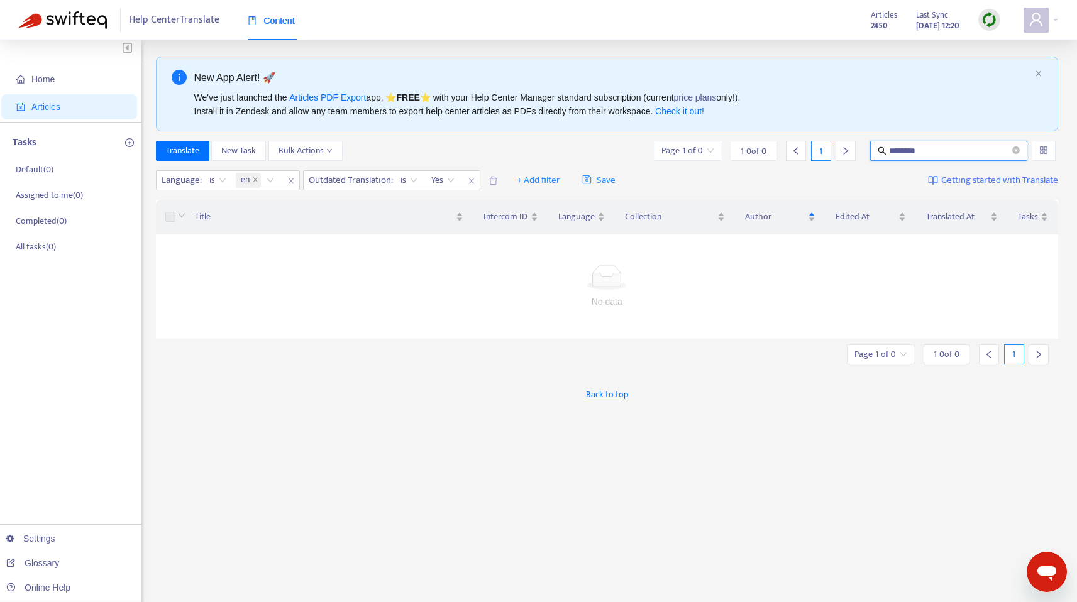
click at [929, 151] on input "********" at bounding box center [949, 151] width 121 height 14
click at [889, 152] on input "********" at bounding box center [949, 151] width 121 height 14
click at [906, 153] on input "********" at bounding box center [949, 151] width 121 height 14
click at [936, 154] on input "********" at bounding box center [949, 151] width 121 height 14
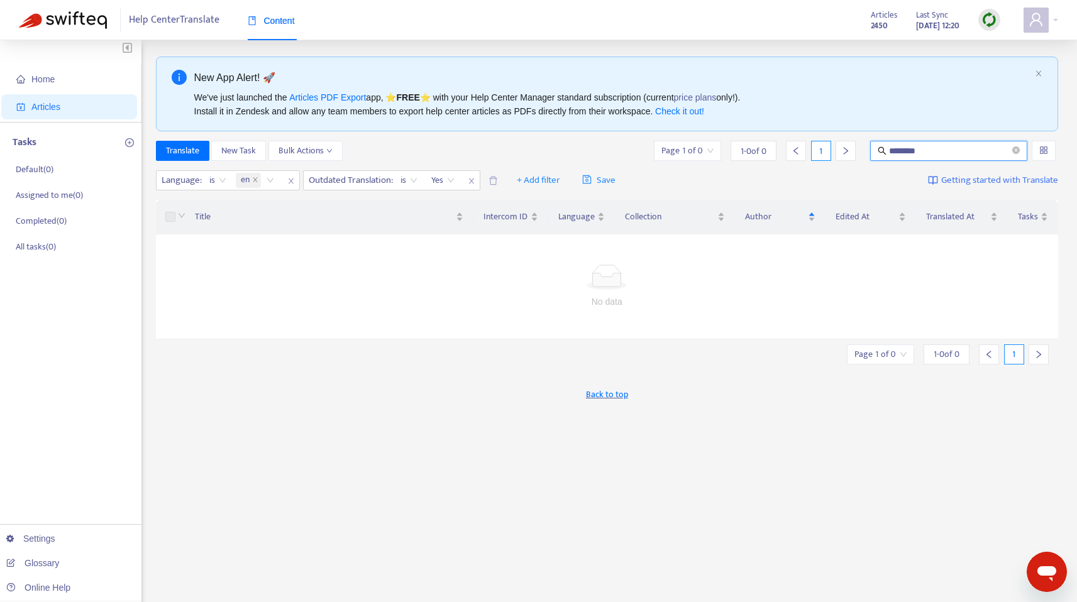
click at [936, 154] on input "********" at bounding box center [949, 151] width 121 height 14
paste input "text"
type input "******"
click at [933, 150] on input "******" at bounding box center [949, 151] width 121 height 14
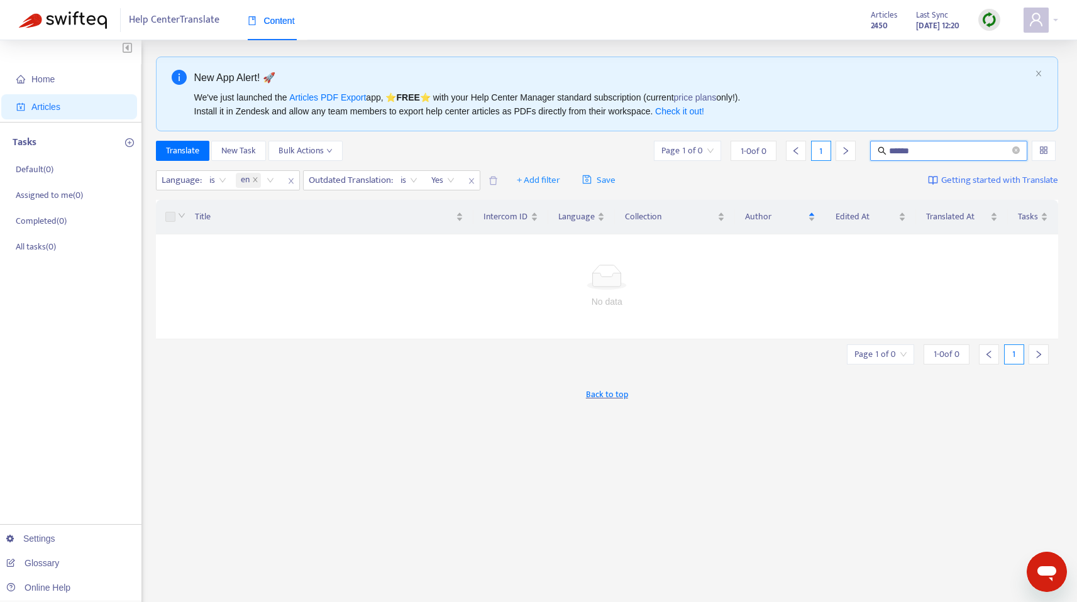
click at [933, 150] on input "******" at bounding box center [949, 151] width 121 height 14
click at [1014, 150] on icon "close-circle" at bounding box center [1016, 151] width 8 height 8
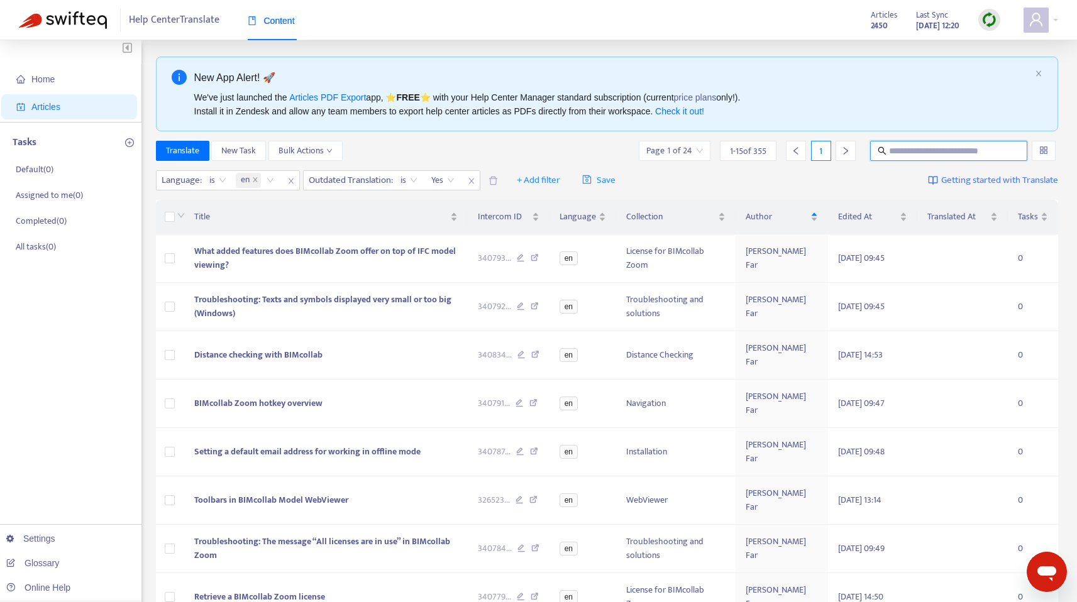
click at [929, 154] on input "text" at bounding box center [949, 151] width 121 height 14
click at [912, 145] on input "text" at bounding box center [949, 151] width 121 height 14
paste input "*********"
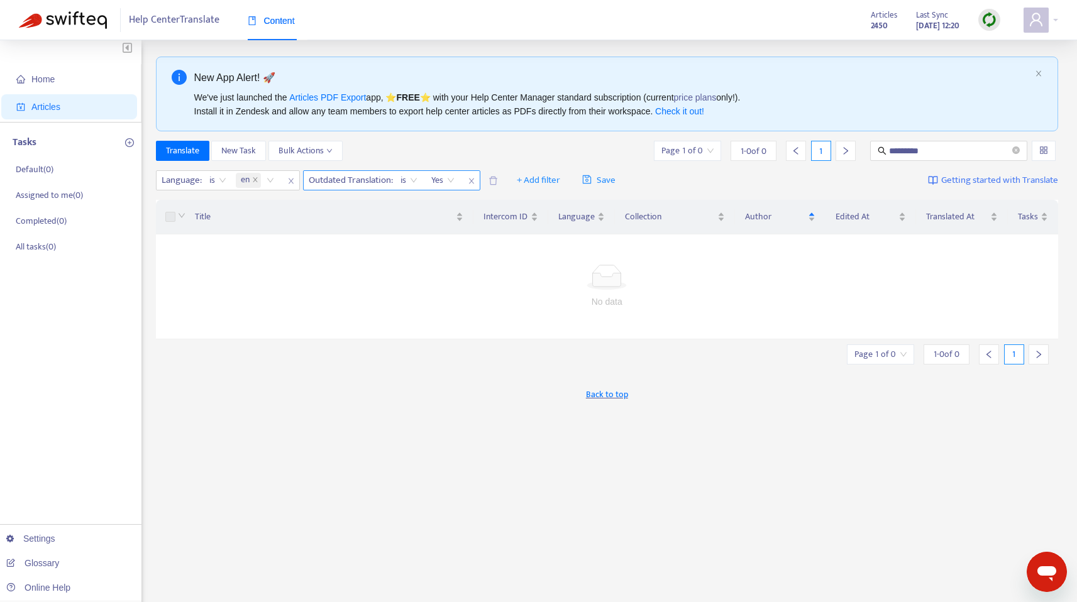
click at [472, 184] on icon "close" at bounding box center [472, 181] width 8 height 8
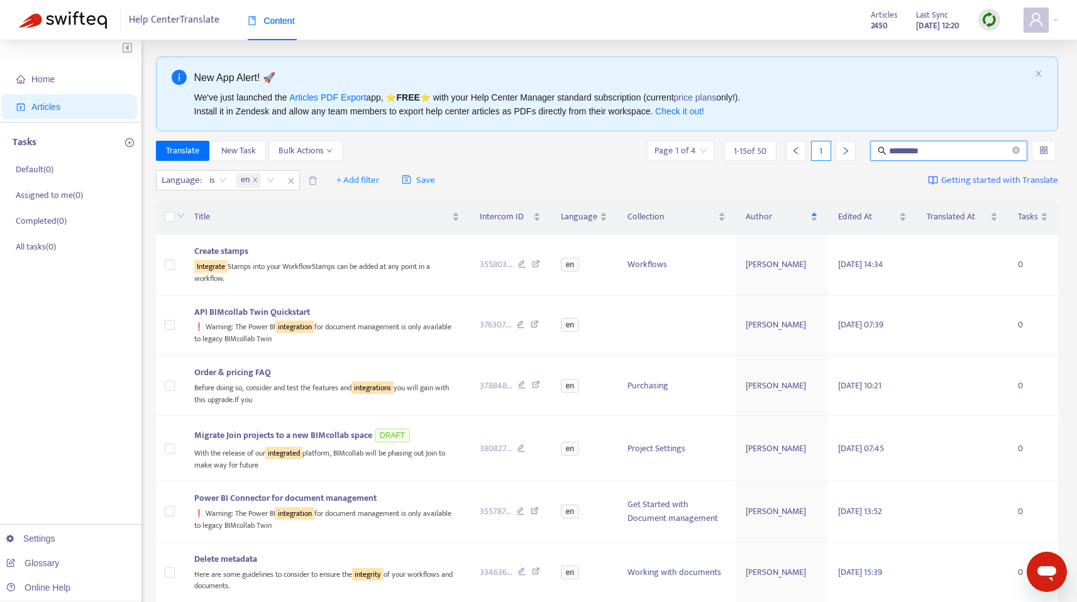
click at [946, 150] on input "*********" at bounding box center [949, 151] width 121 height 14
drag, startPoint x: 946, startPoint y: 150, endPoint x: 880, endPoint y: 153, distance: 66.1
click at [880, 153] on span "*********" at bounding box center [948, 151] width 157 height 20
type input "********"
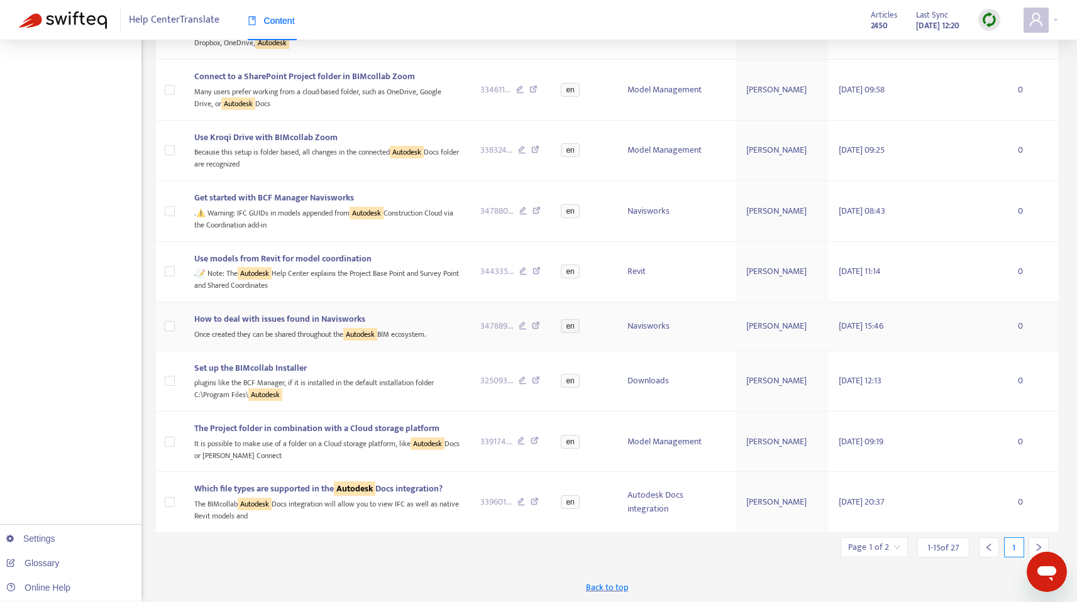
scroll to position [617, 0]
click at [1043, 544] on div at bounding box center [1039, 546] width 20 height 20
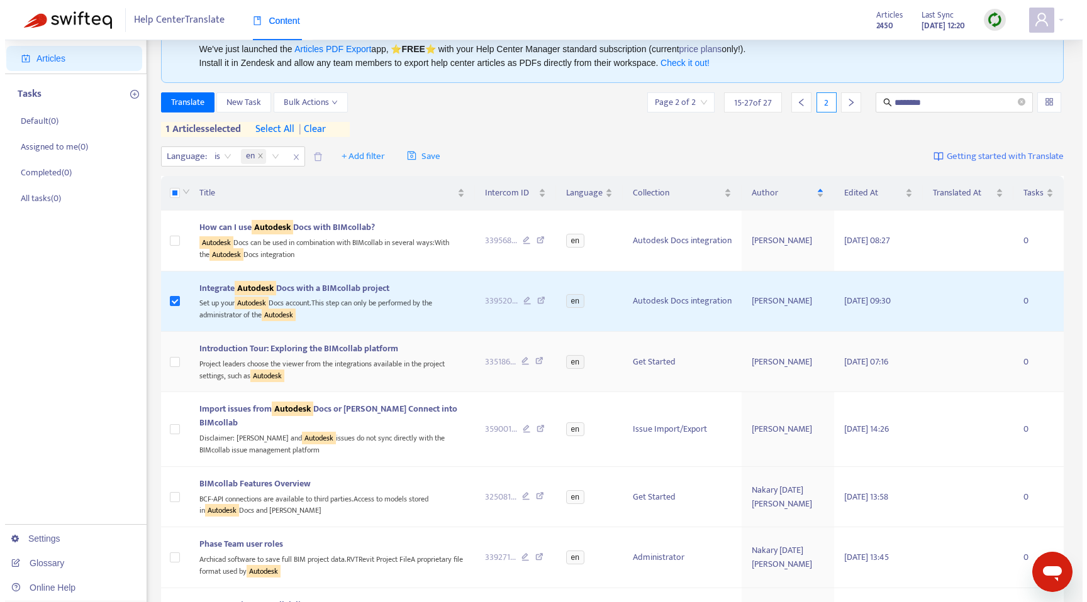
scroll to position [0, 0]
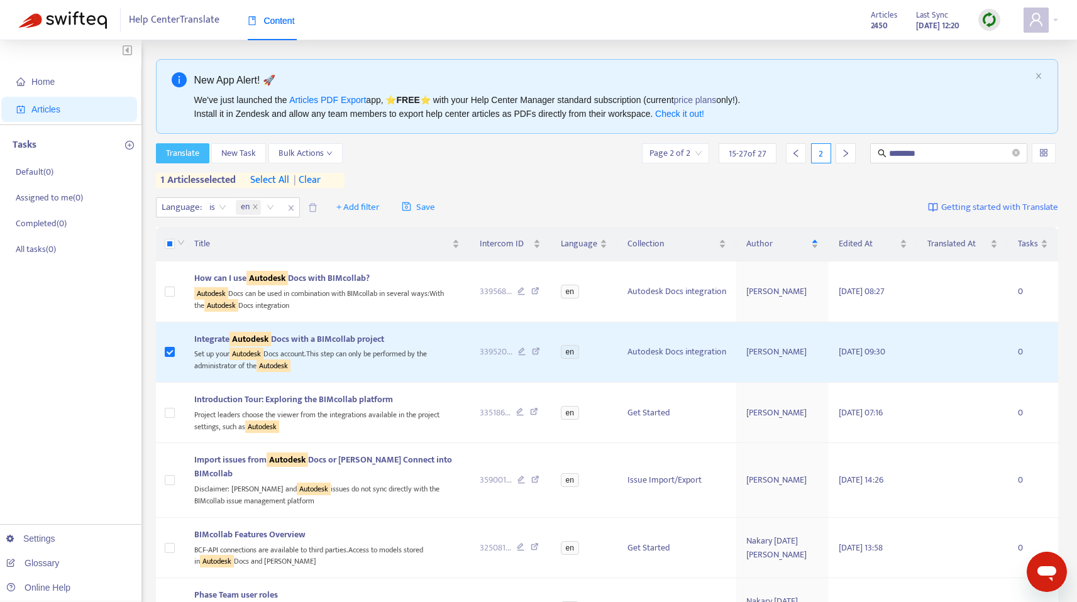
click at [183, 153] on span "Translate" at bounding box center [182, 154] width 33 height 14
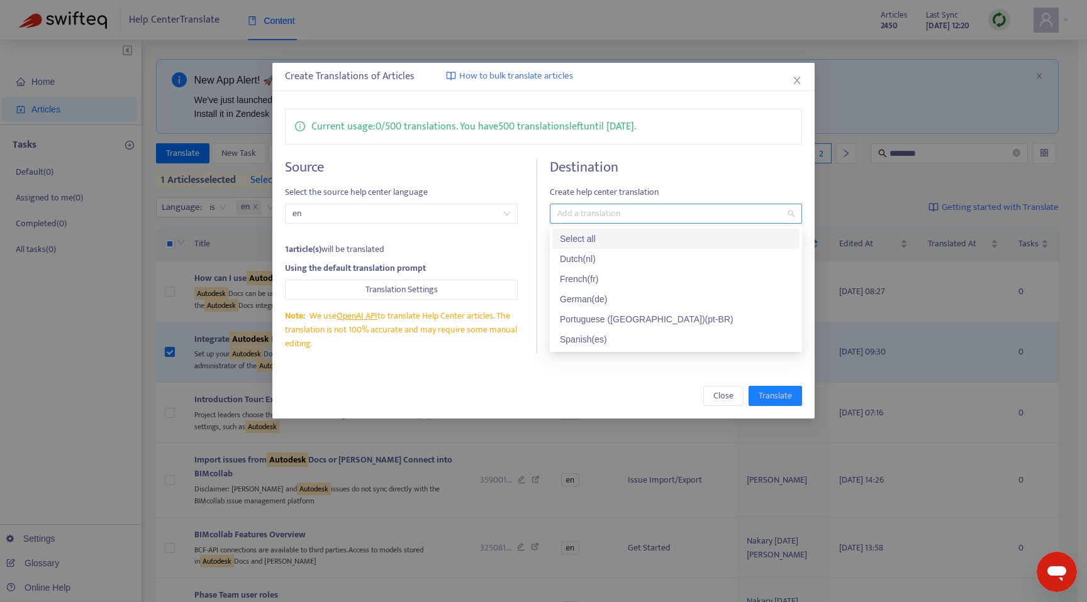
click at [582, 209] on div at bounding box center [669, 213] width 233 height 15
click at [604, 240] on div "Select all" at bounding box center [676, 239] width 232 height 14
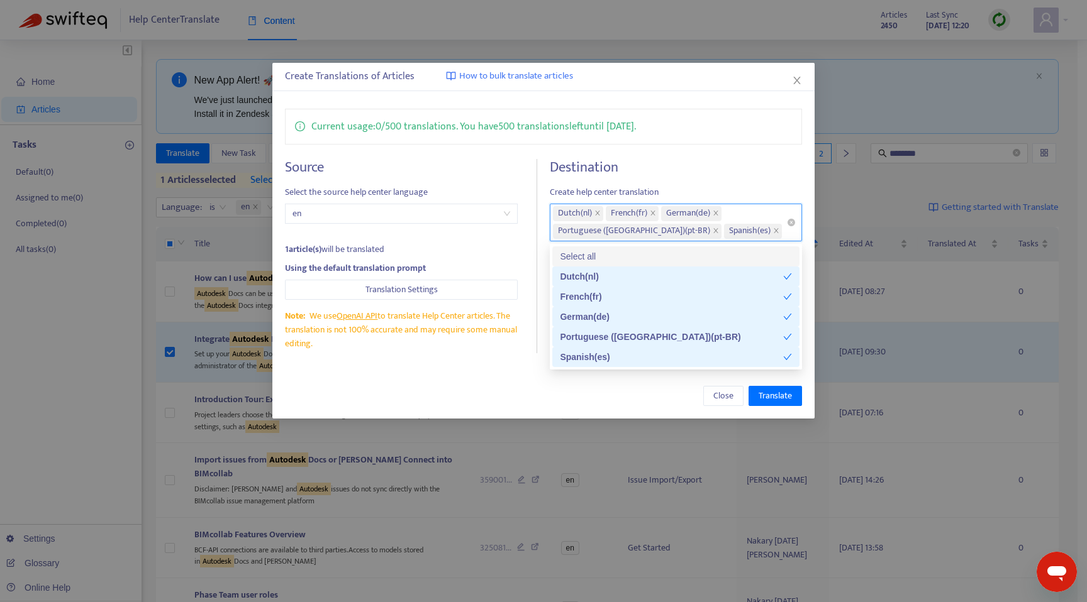
click at [762, 221] on div "Dutch ( nl ) French ( fr ) German ( de ) Portuguese ([GEOGRAPHIC_DATA]) ( pt-BR…" at bounding box center [669, 222] width 233 height 35
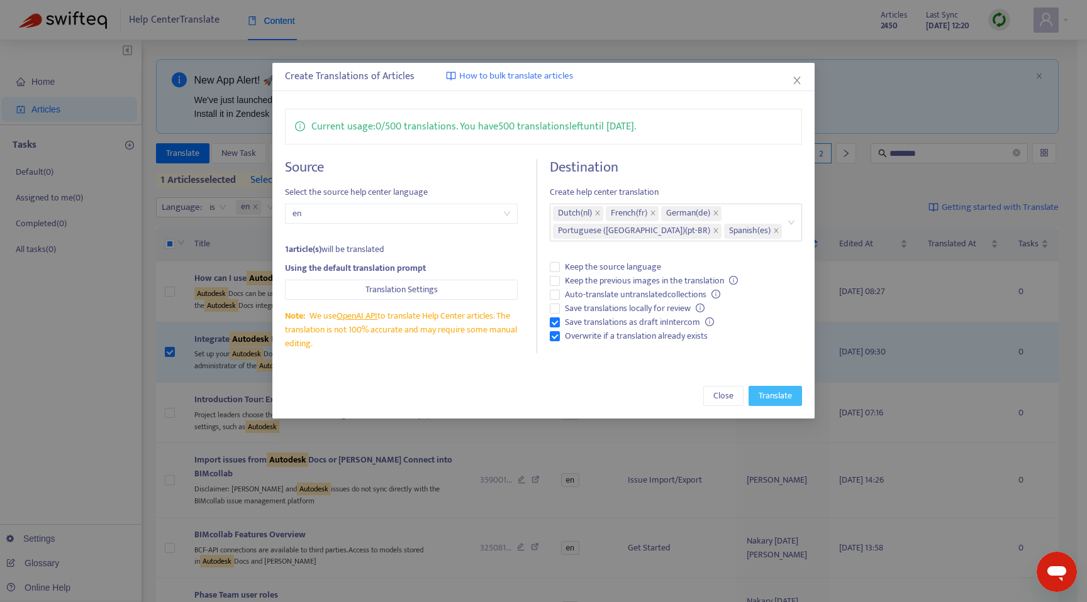
click at [772, 397] on span "Translate" at bounding box center [774, 396] width 33 height 14
